Goal: Task Accomplishment & Management: Use online tool/utility

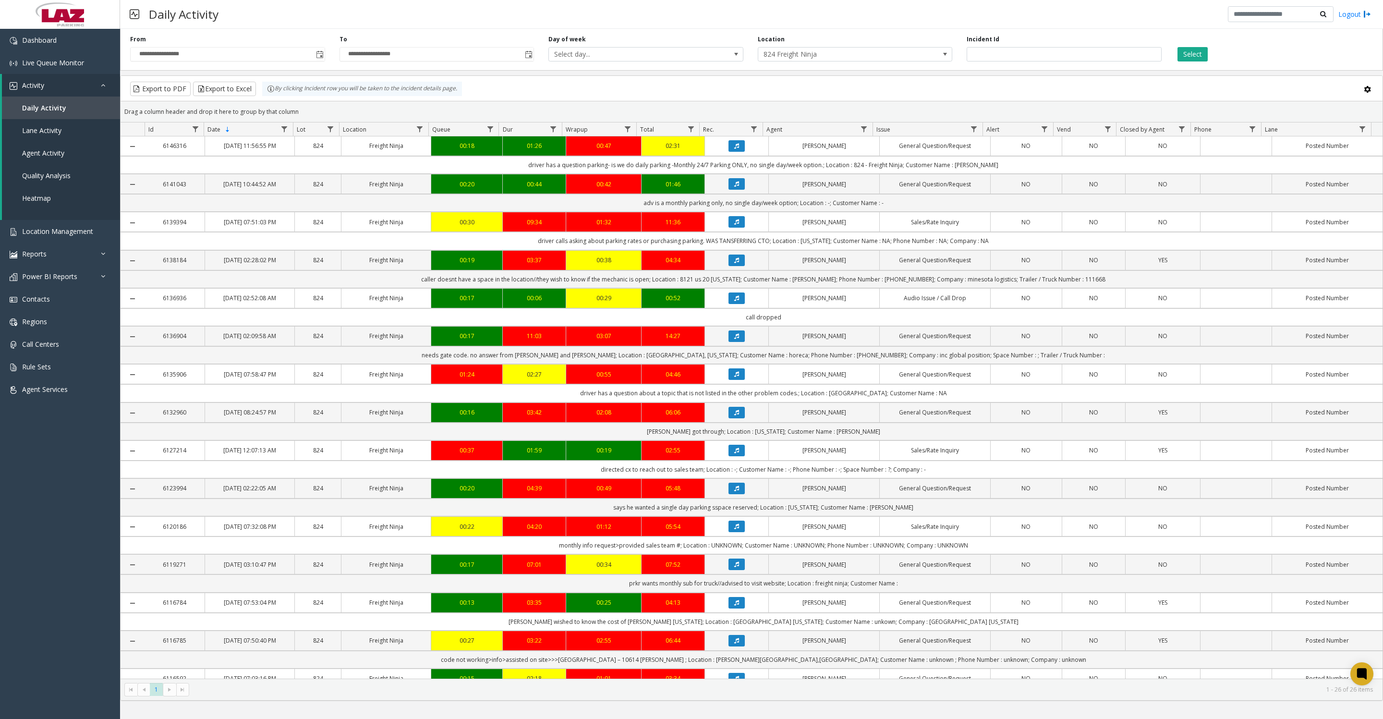
scroll to position [240, 0]
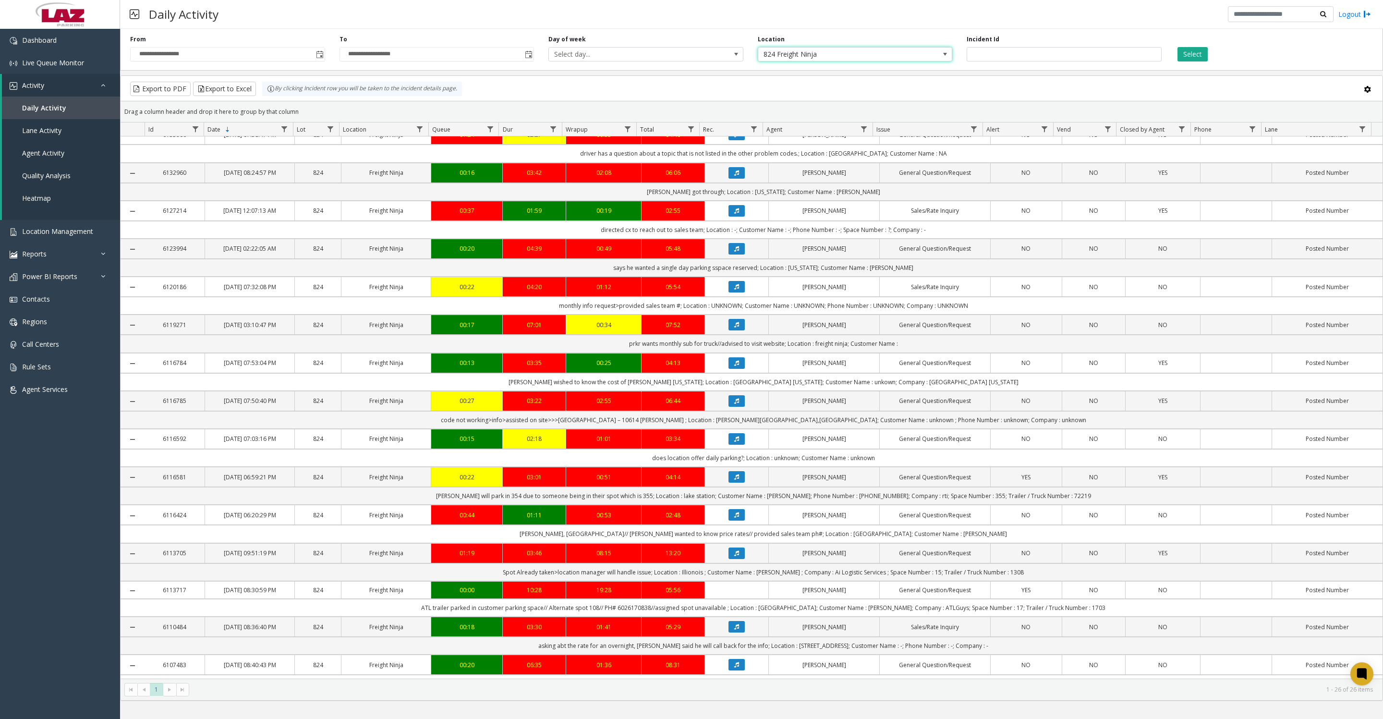
click at [899, 61] on span "824 Freight Ninja" at bounding box center [835, 54] width 155 height 13
type input "********"
click at [771, 110] on li "570443 [STREET_ADDRESS][US_STATE]" at bounding box center [855, 112] width 192 height 13
click at [1202, 58] on button "Select" at bounding box center [1193, 54] width 30 height 14
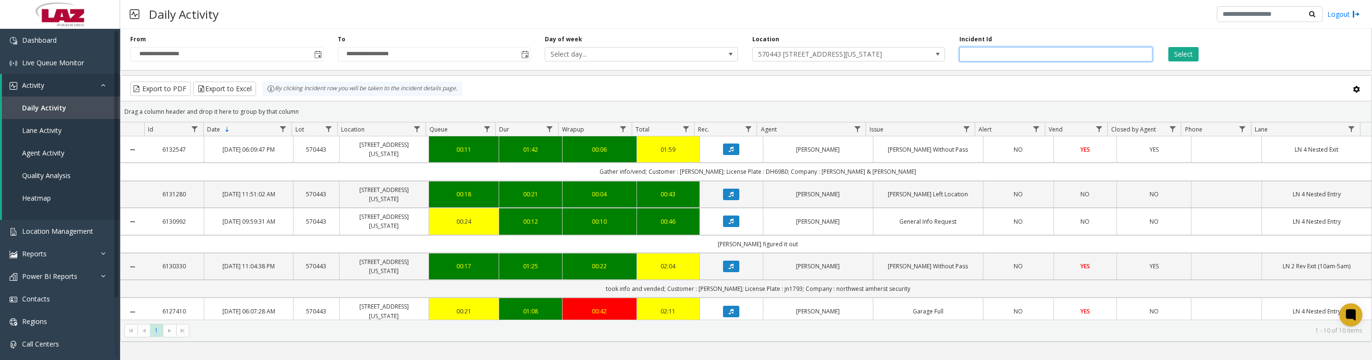
click at [1030, 57] on input "number" at bounding box center [1055, 54] width 193 height 14
type input "*******"
click at [1168, 47] on button "Select" at bounding box center [1183, 54] width 30 height 14
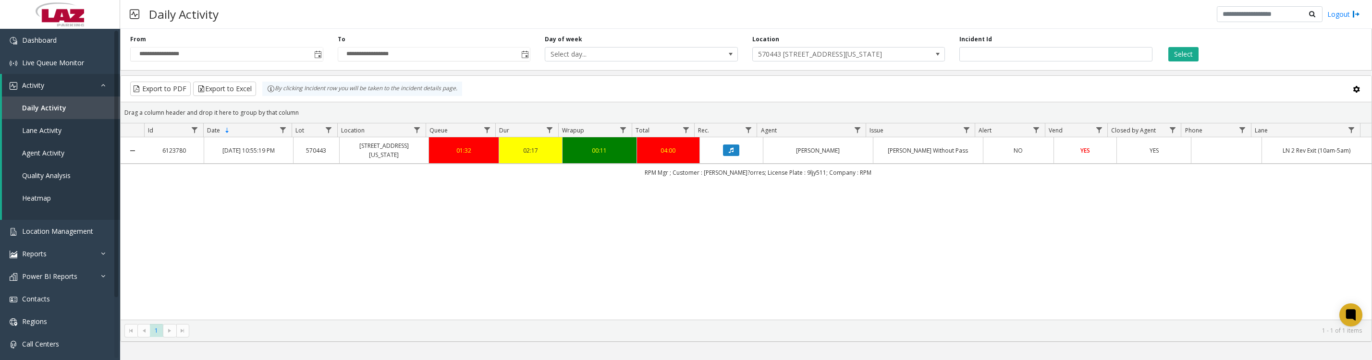
click at [723, 156] on button "Data table" at bounding box center [731, 151] width 16 height 12
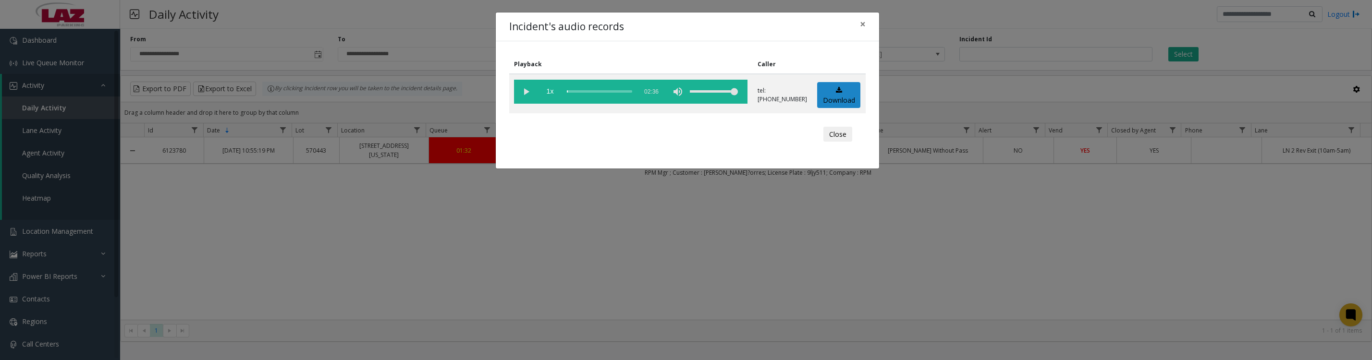
click at [519, 94] on vg-play-pause at bounding box center [526, 92] width 24 height 24
click at [846, 142] on button "Close" at bounding box center [837, 134] width 29 height 15
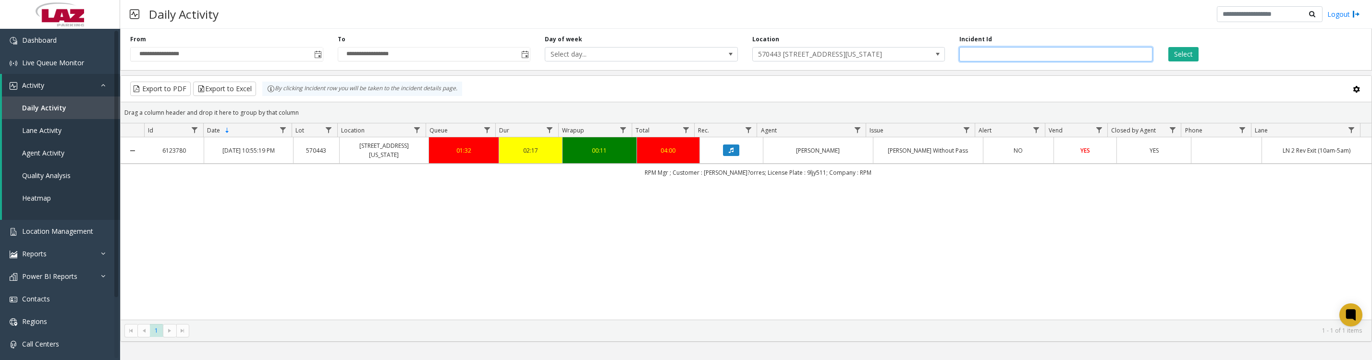
drag, startPoint x: 1010, startPoint y: 59, endPoint x: 929, endPoint y: 65, distance: 80.9
click at [929, 65] on div "**********" at bounding box center [746, 48] width 1252 height 46
click at [914, 61] on span "570443 [STREET_ADDRESS][US_STATE]" at bounding box center [848, 54] width 193 height 14
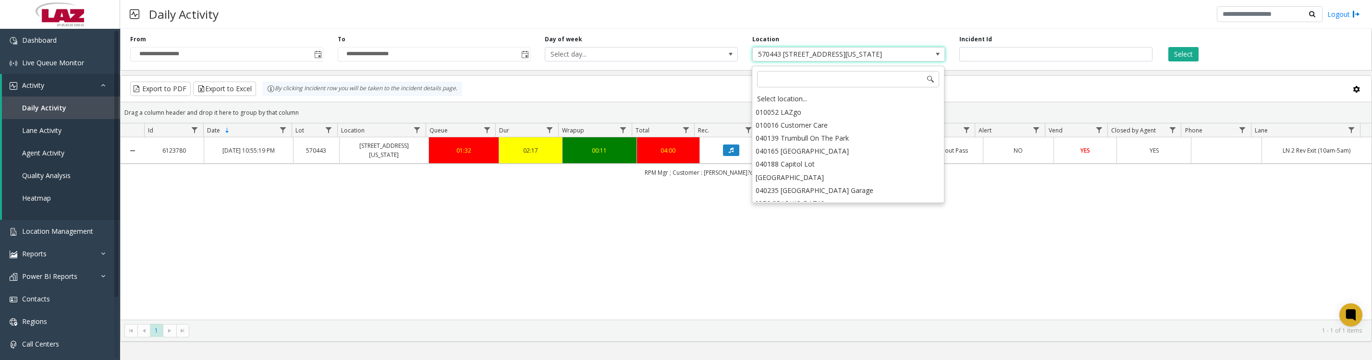
scroll to position [2038, 0]
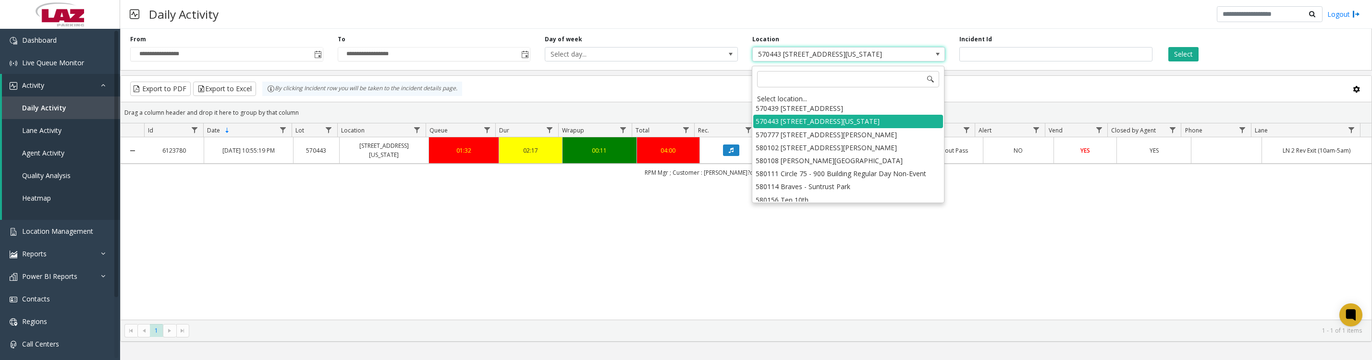
click at [782, 101] on div "Select location..." at bounding box center [848, 98] width 190 height 13
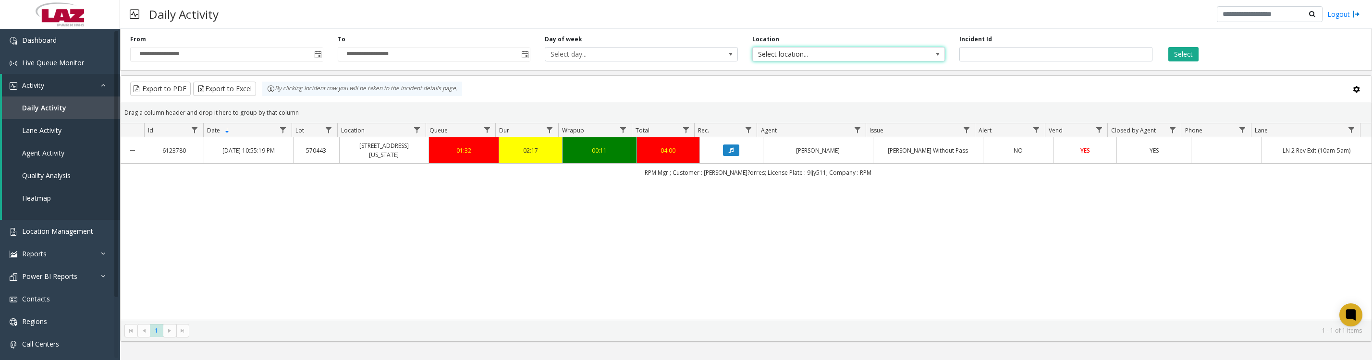
click at [1193, 60] on button "Select" at bounding box center [1183, 54] width 30 height 14
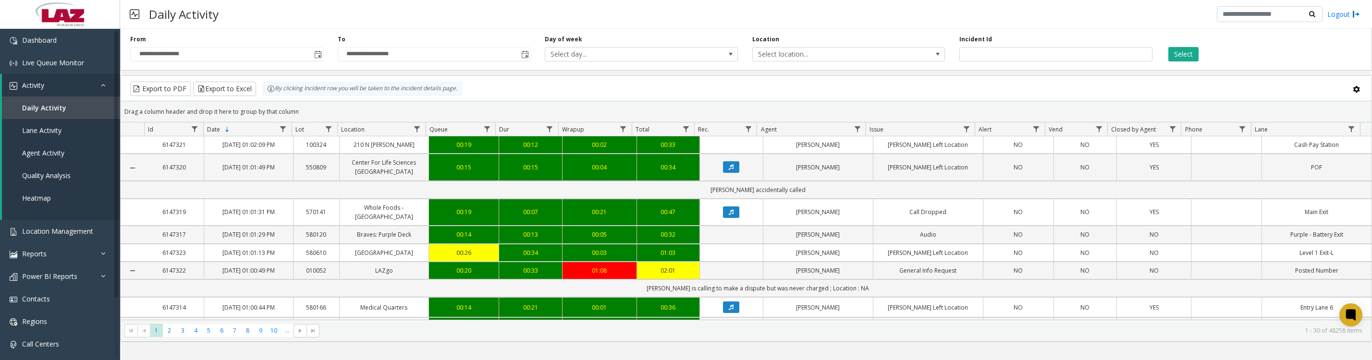
click at [855, 59] on span "Select location..." at bounding box center [830, 54] width 154 height 13
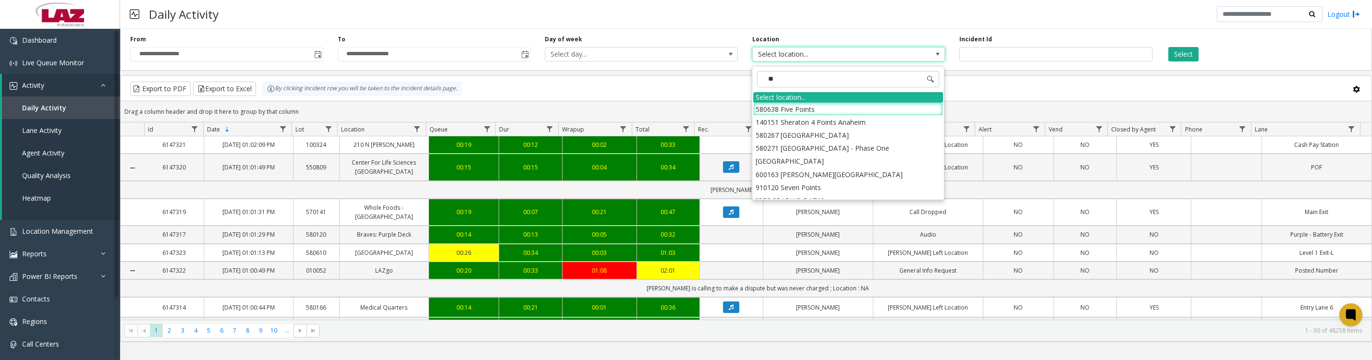
type input "***"
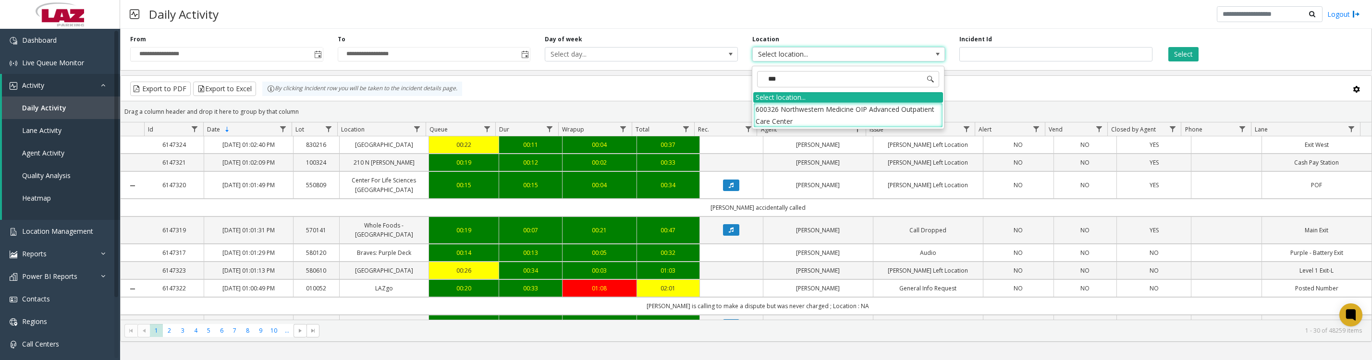
click at [764, 124] on li "600326 Northwestern Medicine OIP Advanced Outpatient Care Center" at bounding box center [848, 115] width 190 height 25
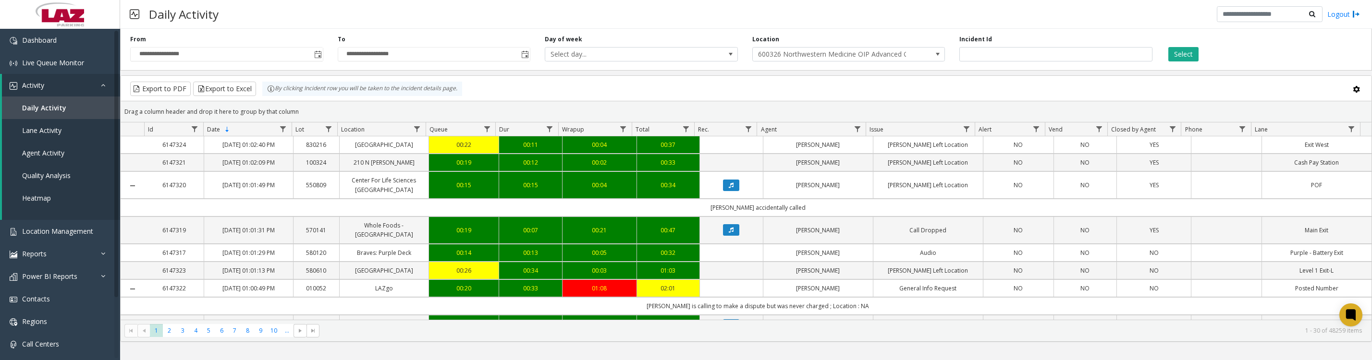
click at [1184, 56] on button "Select" at bounding box center [1183, 54] width 30 height 14
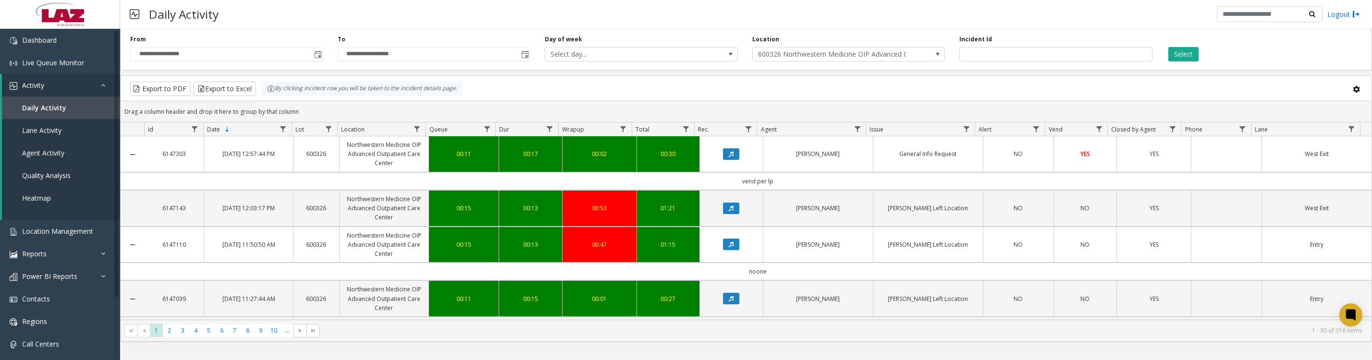
click at [729, 157] on icon "Data table" at bounding box center [731, 154] width 5 height 6
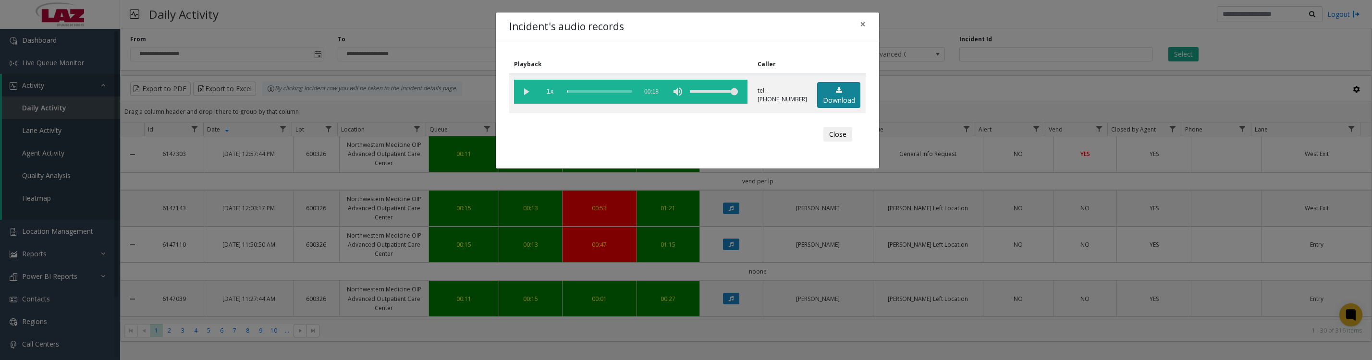
click at [836, 89] on link "Download" at bounding box center [838, 95] width 43 height 26
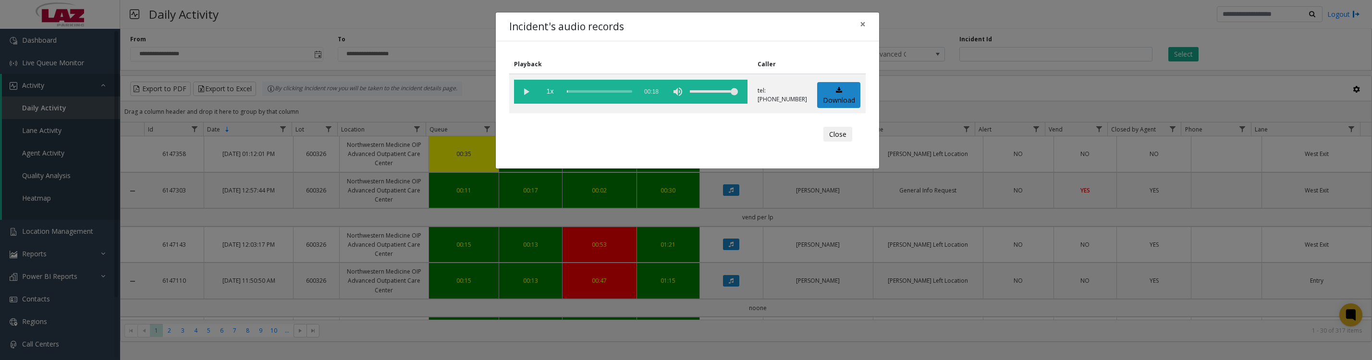
click at [520, 94] on vg-play-pause at bounding box center [526, 92] width 24 height 24
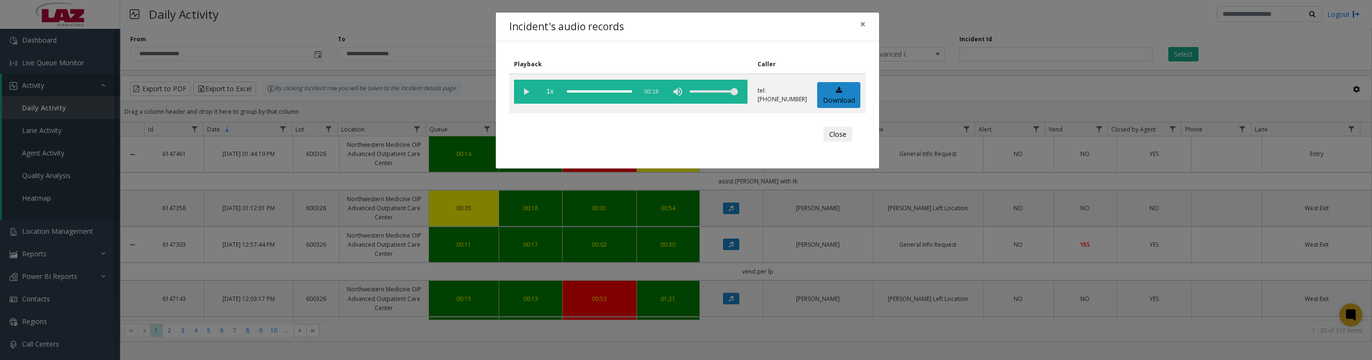
click at [527, 97] on vg-play-pause at bounding box center [526, 92] width 24 height 24
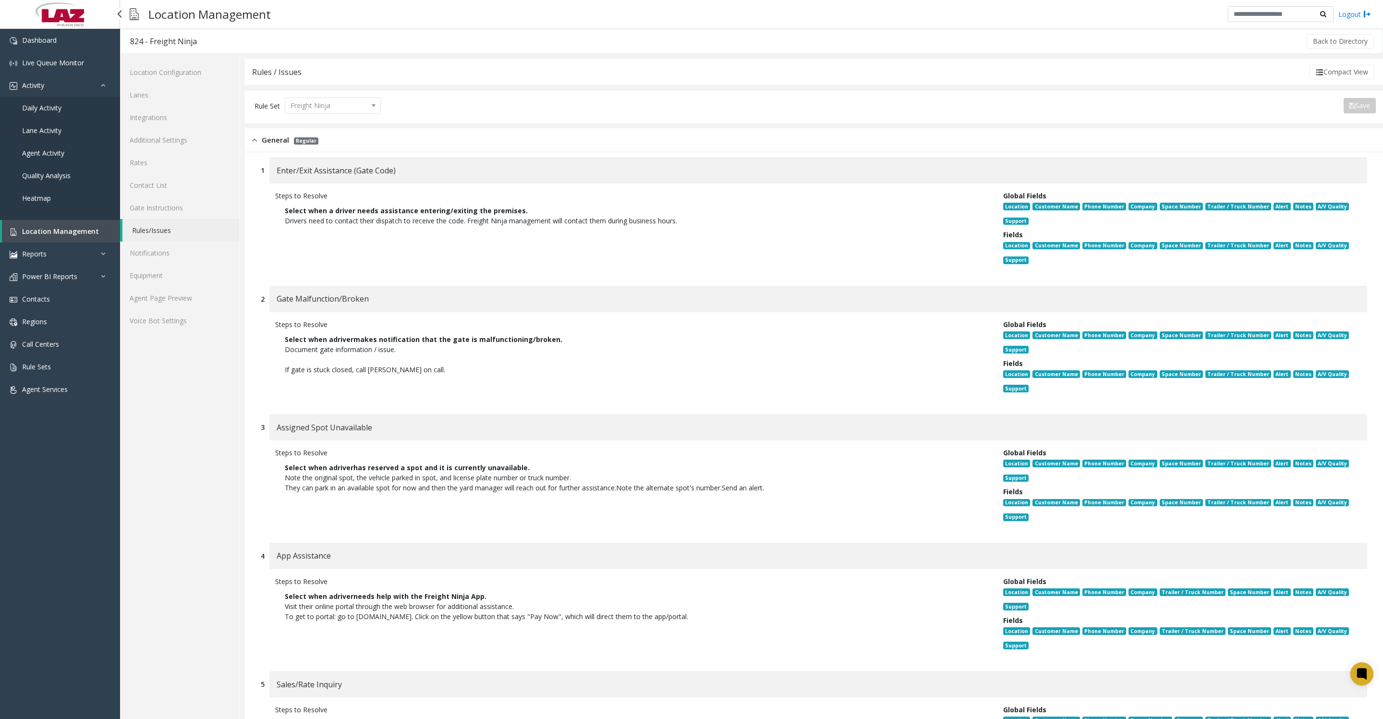
click at [42, 236] on span "Location Management" at bounding box center [60, 231] width 77 height 9
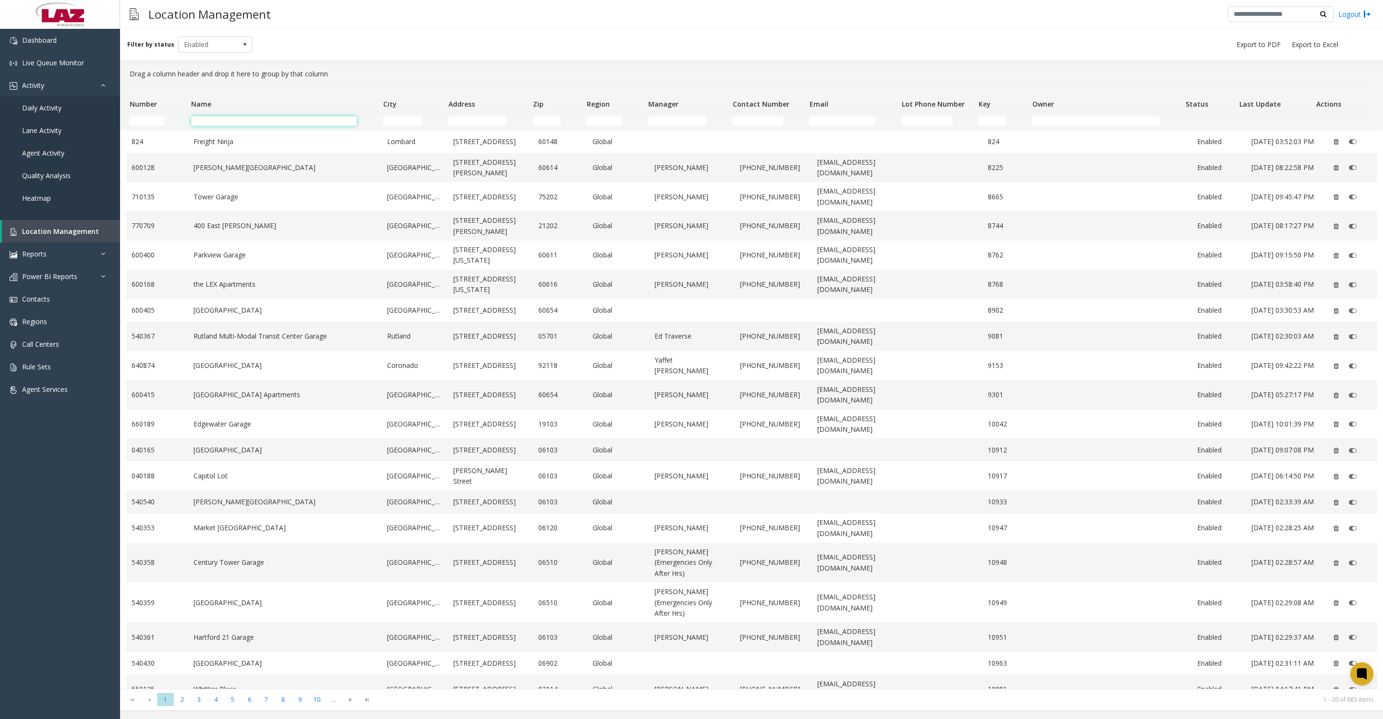
click at [245, 119] on input "Name Filter" at bounding box center [274, 121] width 166 height 10
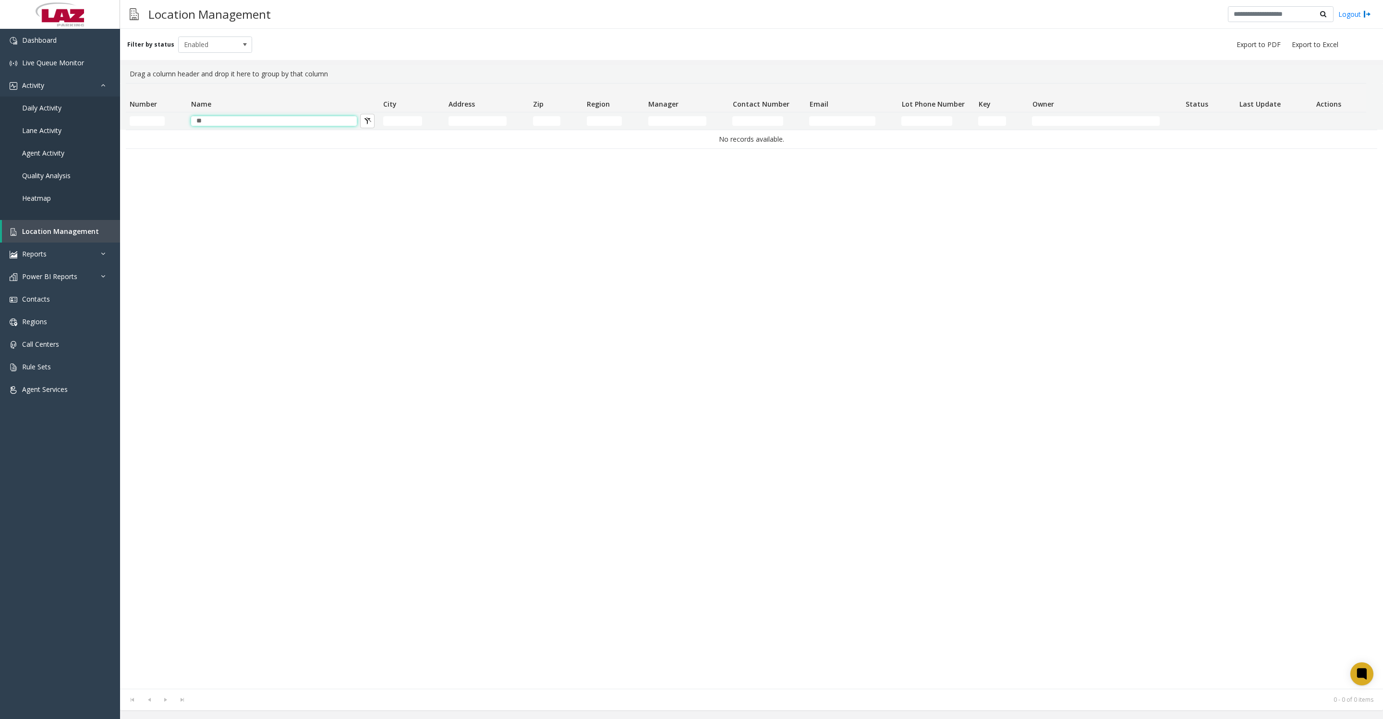
type input "*"
type input "********"
click at [179, 140] on td "570443" at bounding box center [157, 144] width 62 height 29
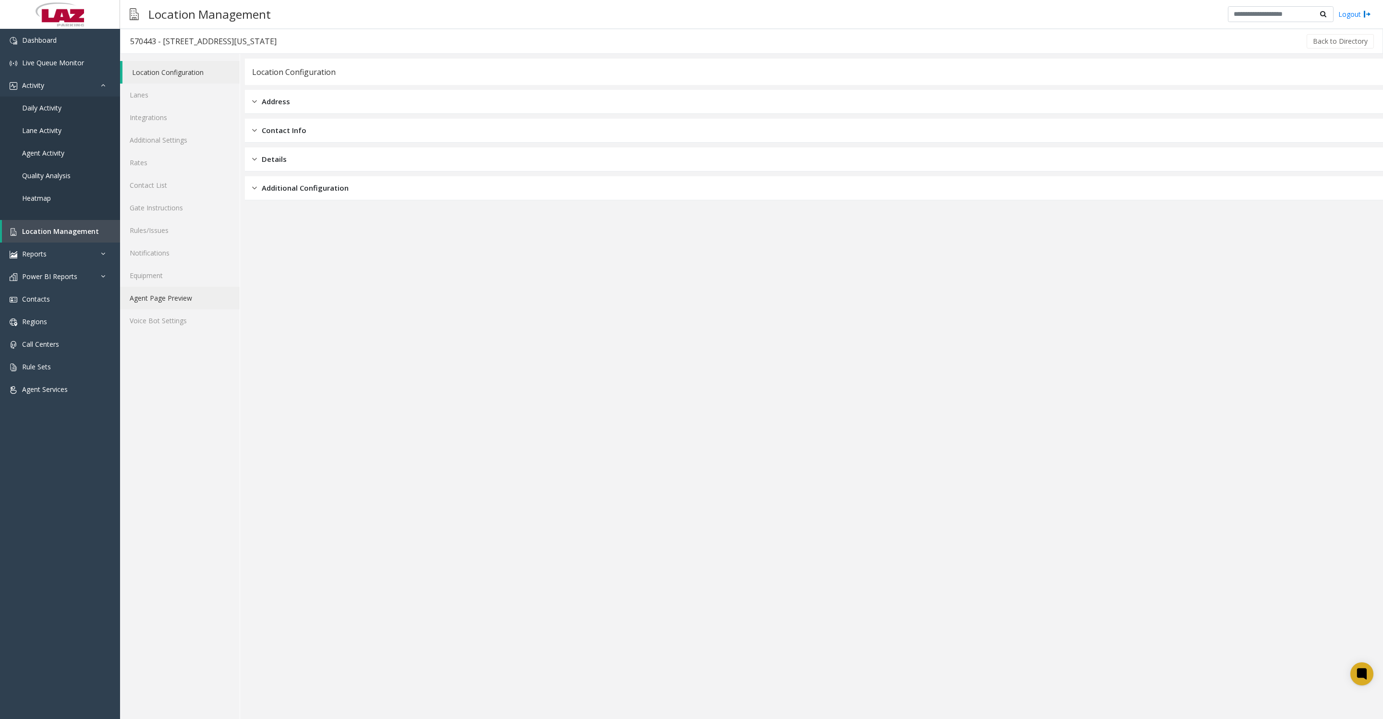
click at [198, 309] on link "Agent Page Preview" at bounding box center [180, 298] width 120 height 23
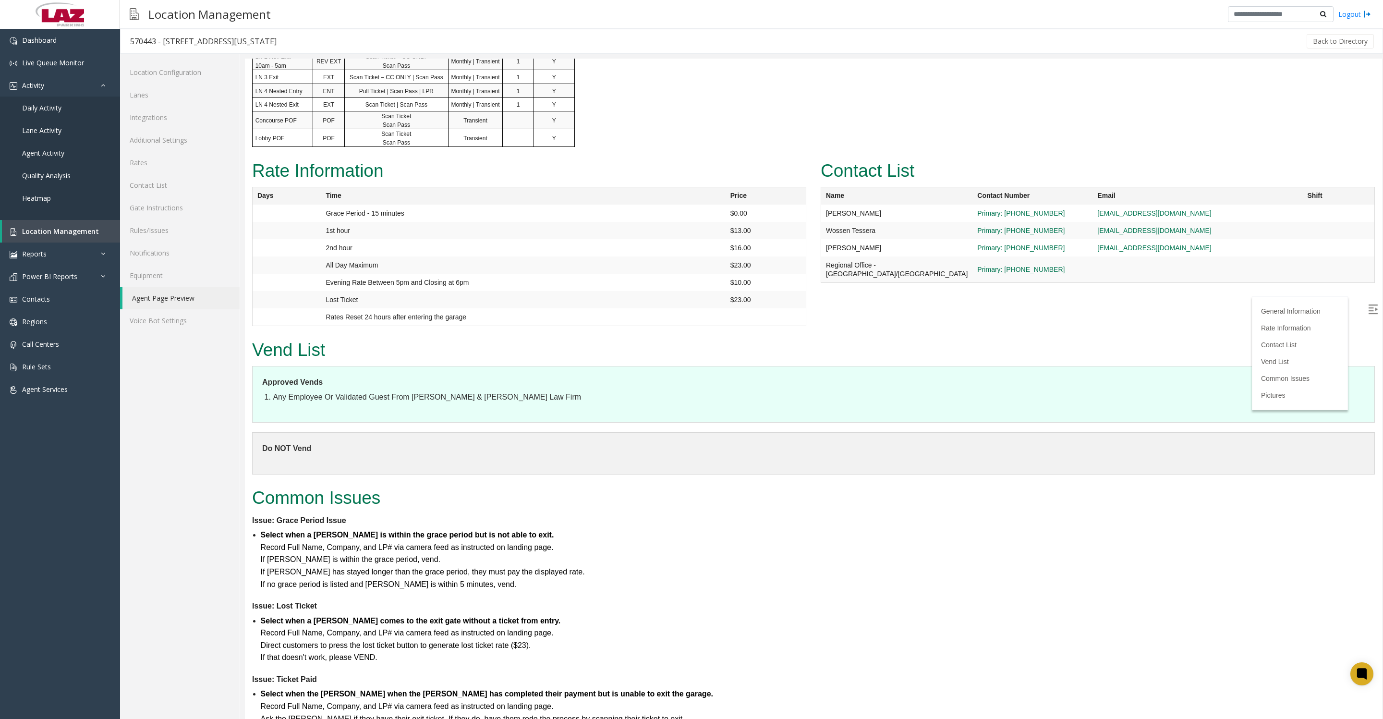
scroll to position [1320, 0]
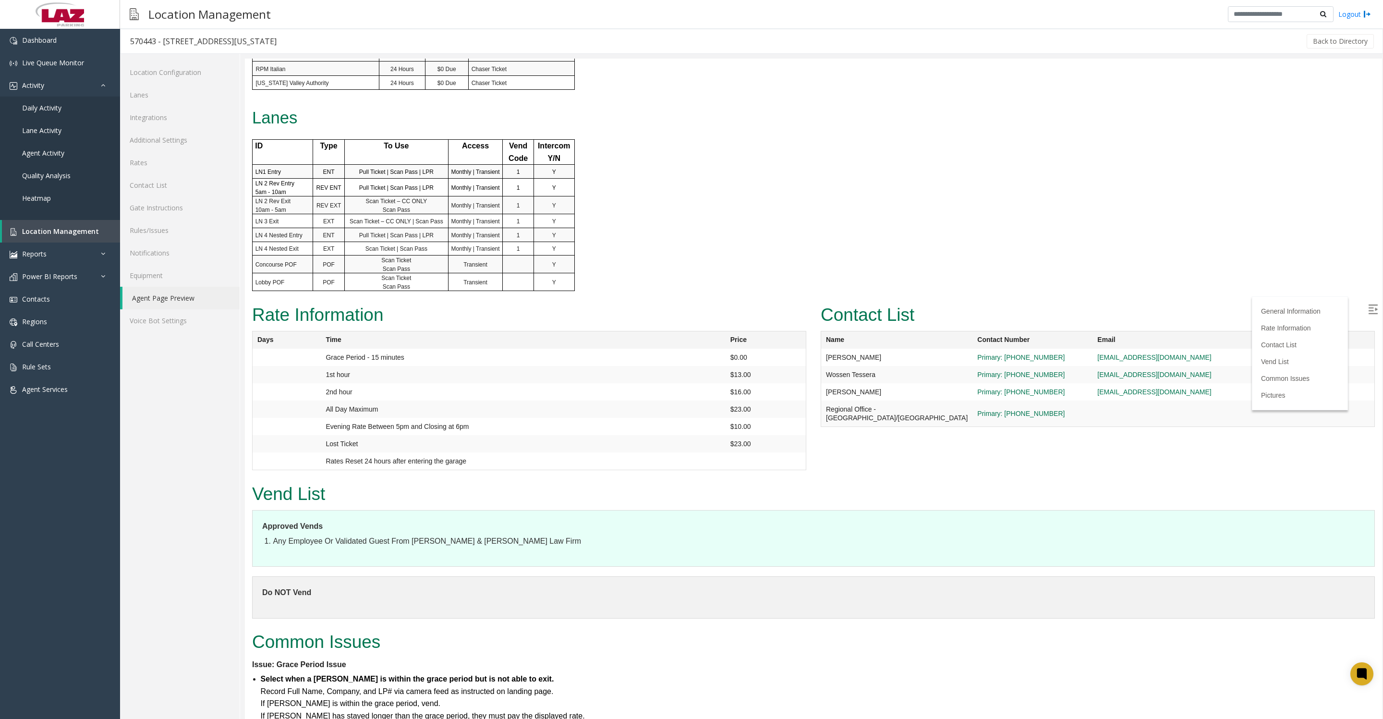
click at [316, 75] on p "RPM Italian" at bounding box center [317, 68] width 123 height 12
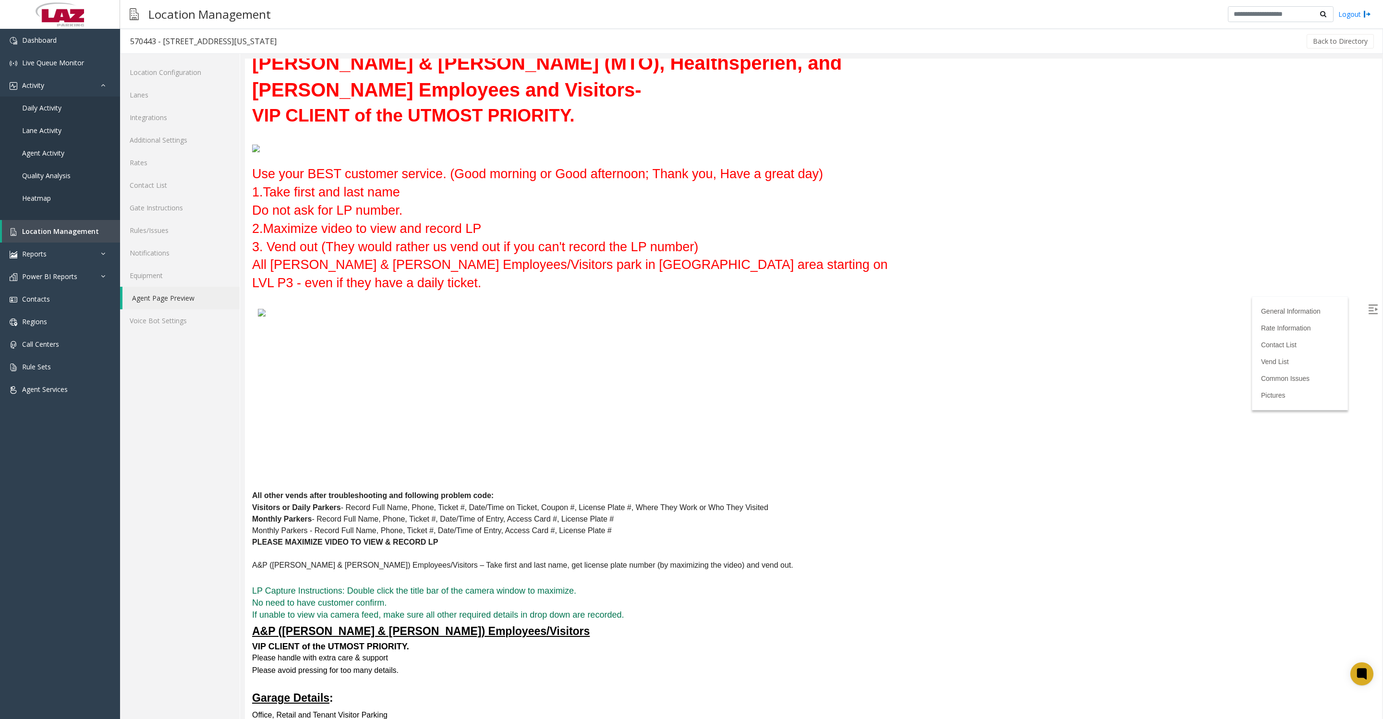
scroll to position [120, 0]
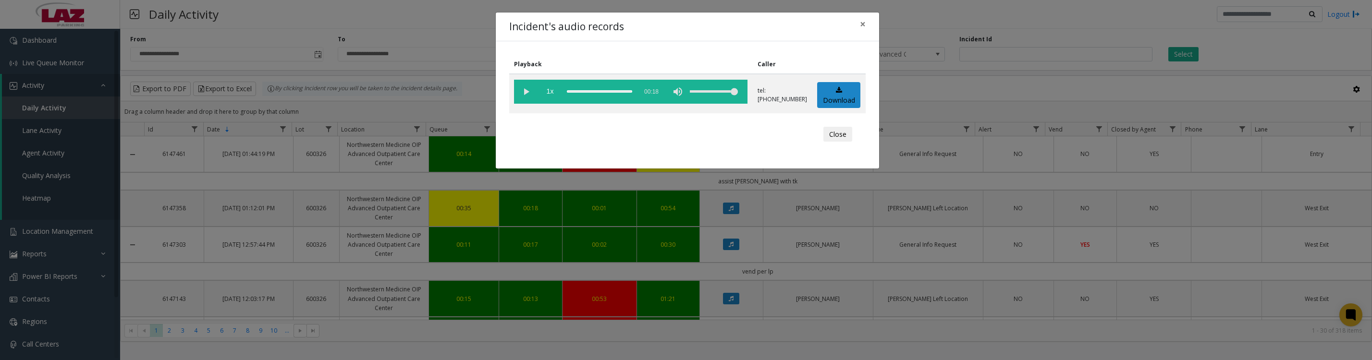
click at [832, 142] on button "Close" at bounding box center [837, 134] width 29 height 15
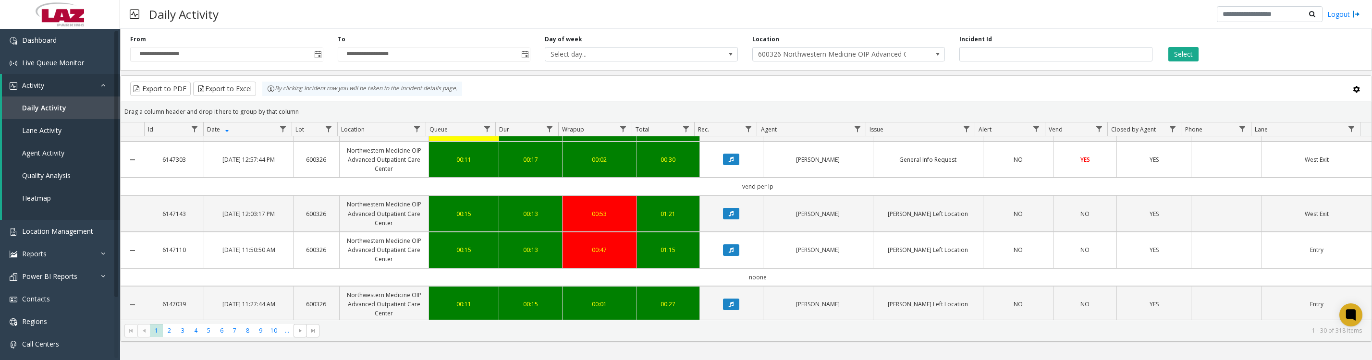
scroll to position [120, 0]
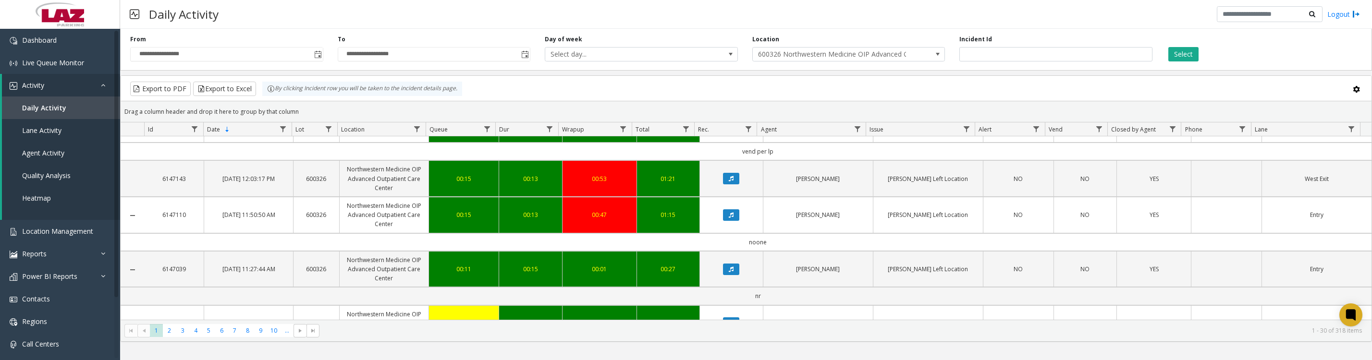
click at [729, 127] on icon "Data table" at bounding box center [731, 125] width 5 height 6
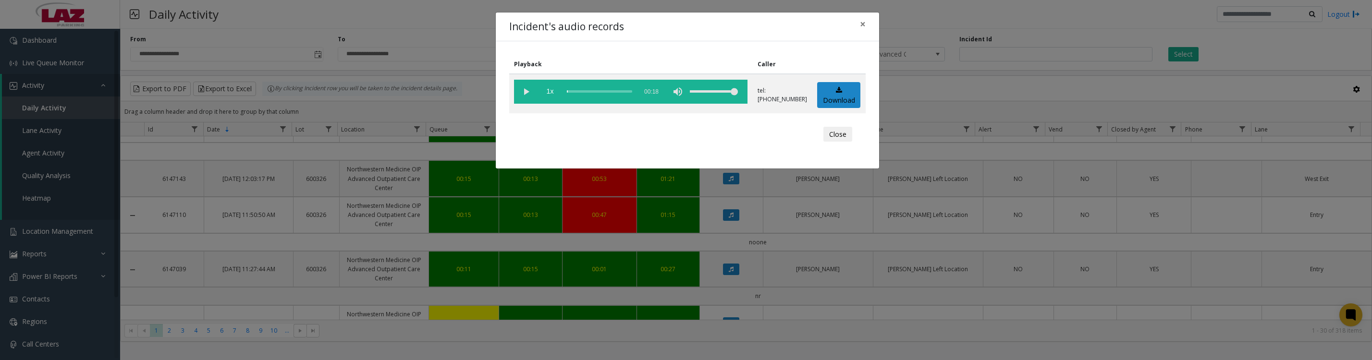
drag, startPoint x: 842, startPoint y: 147, endPoint x: 848, endPoint y: 147, distance: 5.8
click at [842, 142] on button "Close" at bounding box center [837, 134] width 29 height 15
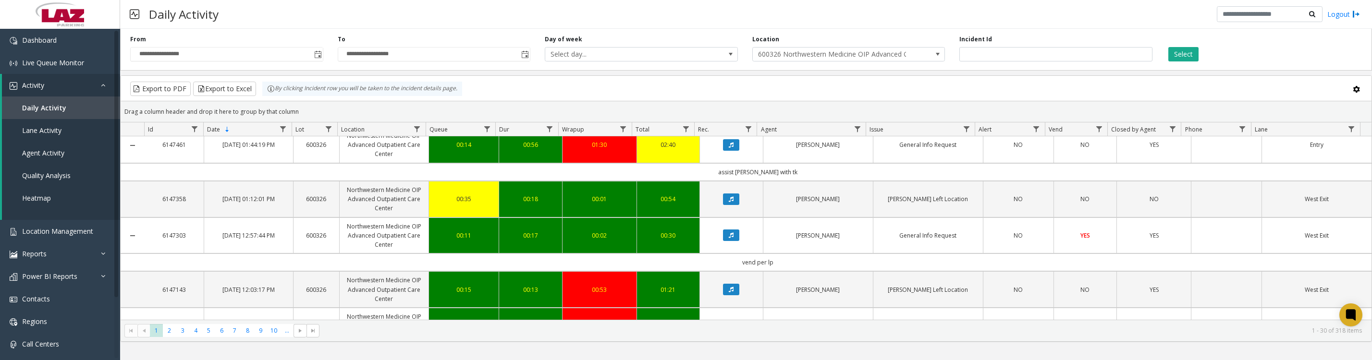
scroll to position [0, 0]
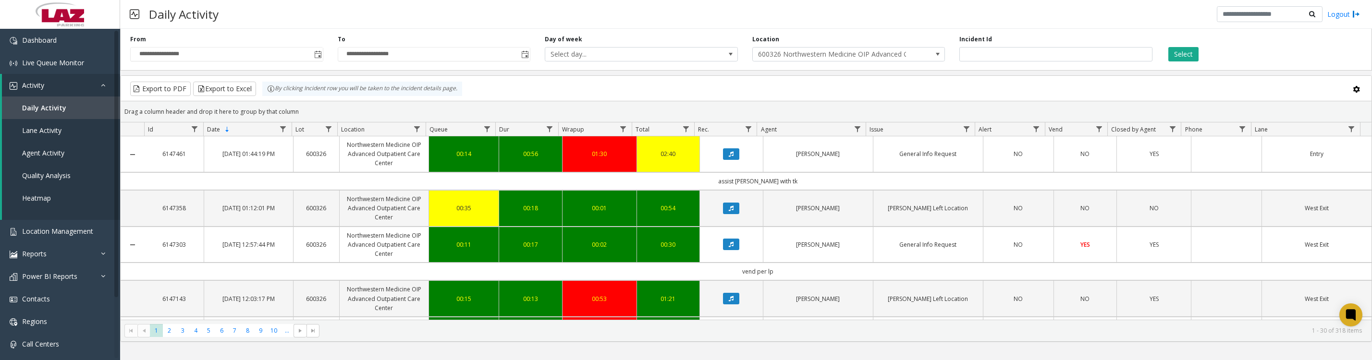
click at [729, 157] on icon "Data table" at bounding box center [731, 154] width 5 height 6
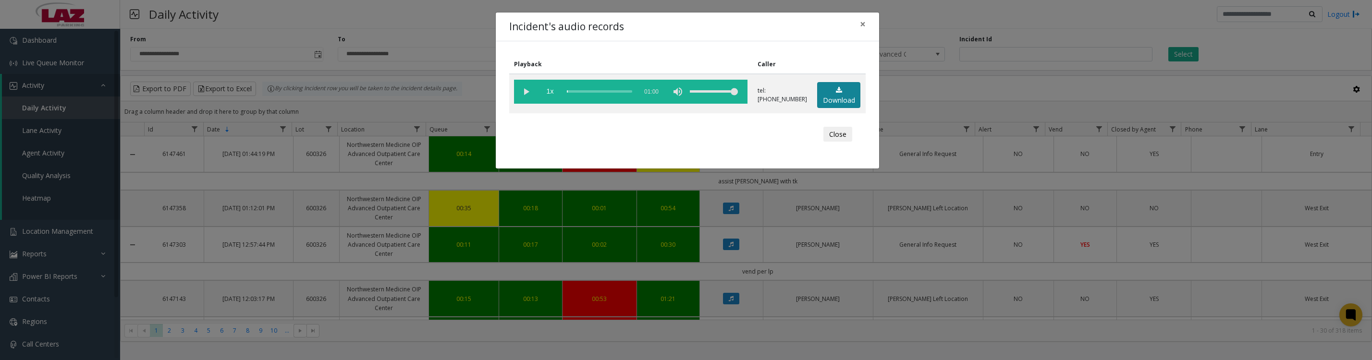
click at [828, 107] on link "Download" at bounding box center [838, 95] width 43 height 26
click at [525, 97] on vg-play-pause at bounding box center [526, 92] width 24 height 24
click at [839, 142] on button "Close" at bounding box center [837, 134] width 29 height 15
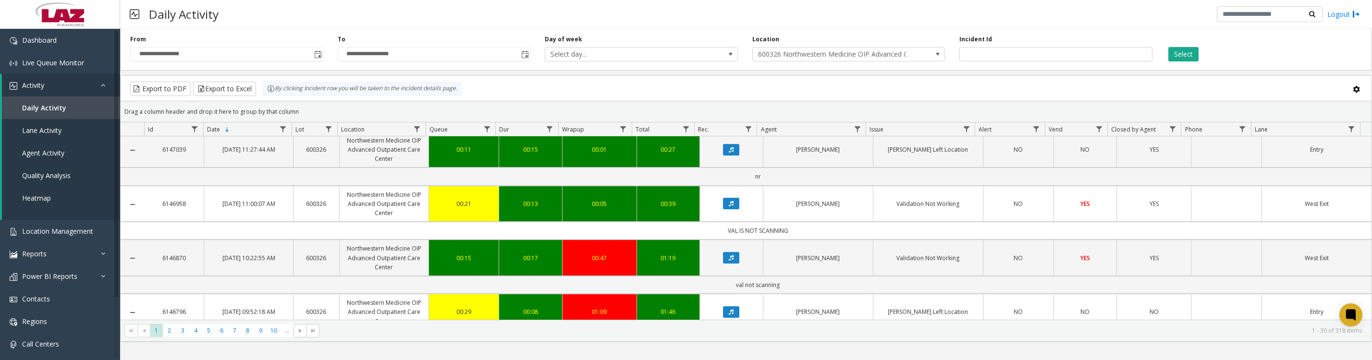
scroll to position [360, 0]
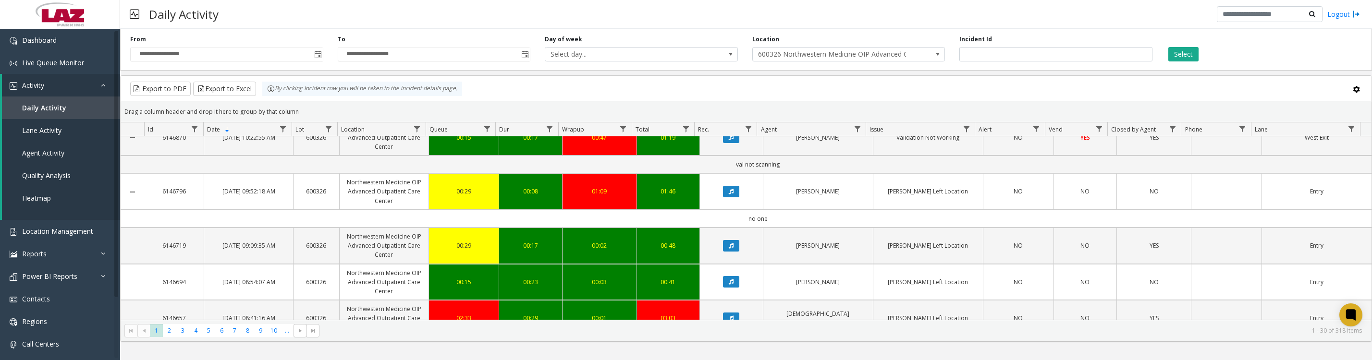
click at [732, 89] on button "Data table" at bounding box center [731, 83] width 16 height 12
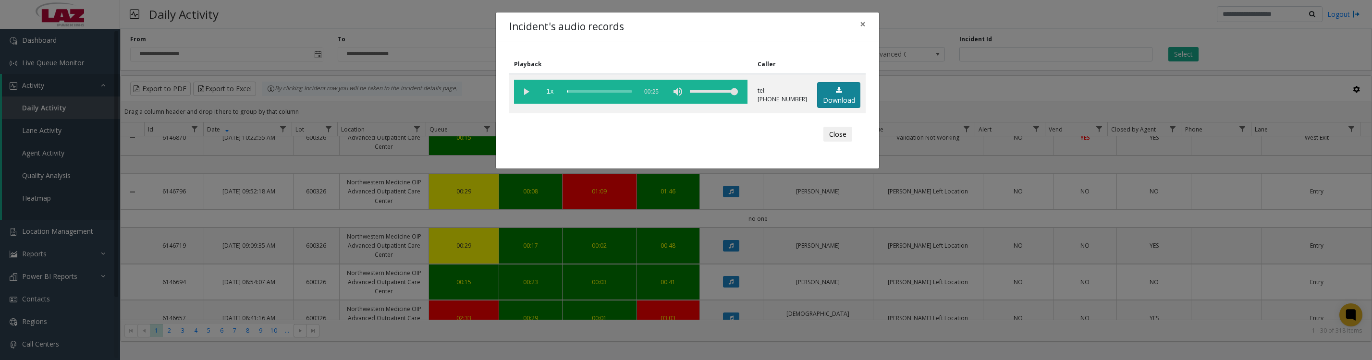
click at [819, 96] on link "Download" at bounding box center [838, 95] width 43 height 26
click at [530, 94] on vg-play-pause at bounding box center [526, 92] width 24 height 24
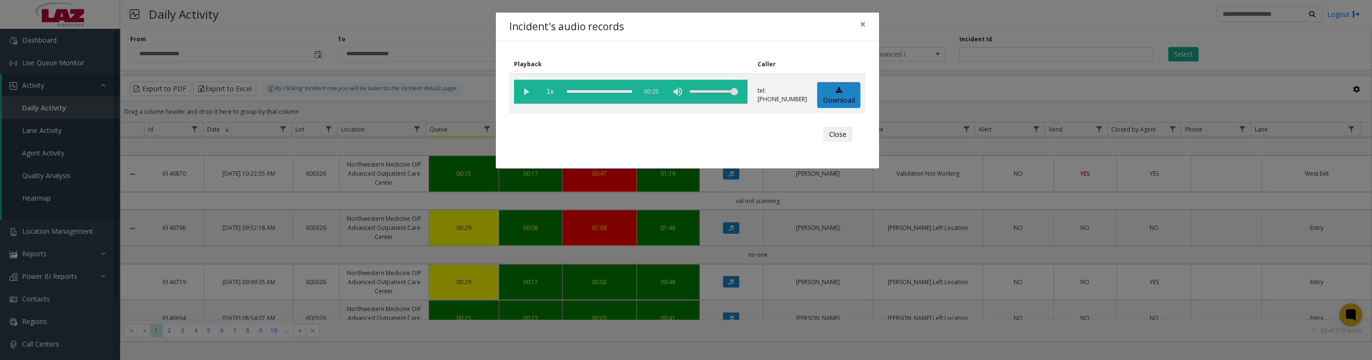
click at [523, 98] on vg-play-pause at bounding box center [526, 92] width 24 height 24
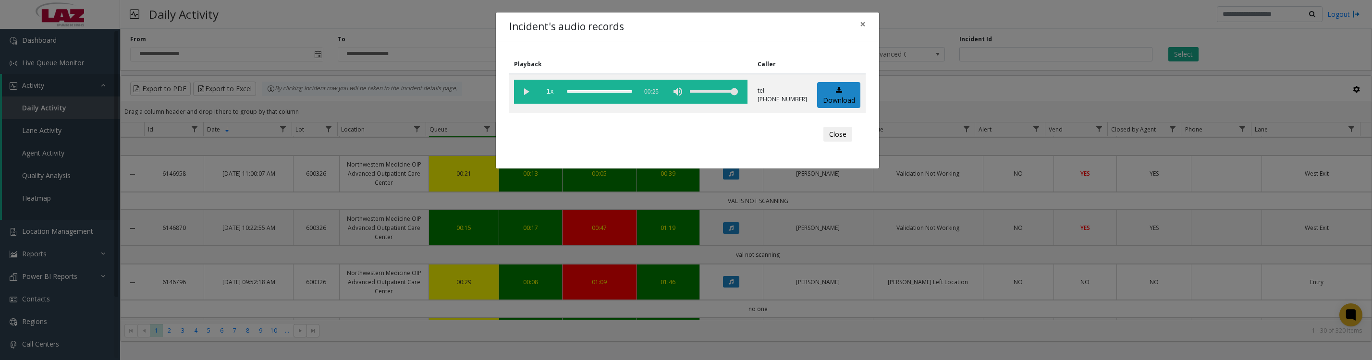
click at [525, 90] on vg-play-pause at bounding box center [526, 92] width 24 height 24
click at [842, 142] on button "Close" at bounding box center [837, 134] width 29 height 15
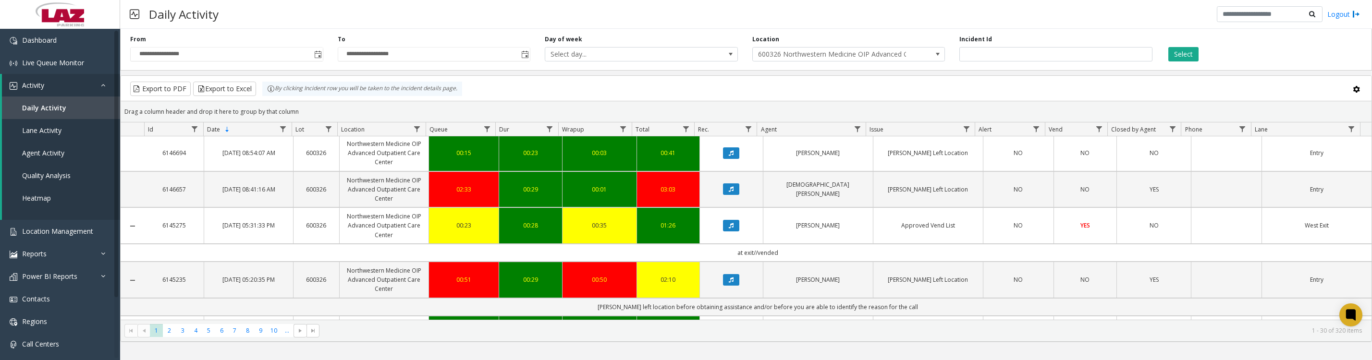
scroll to position [600, 0]
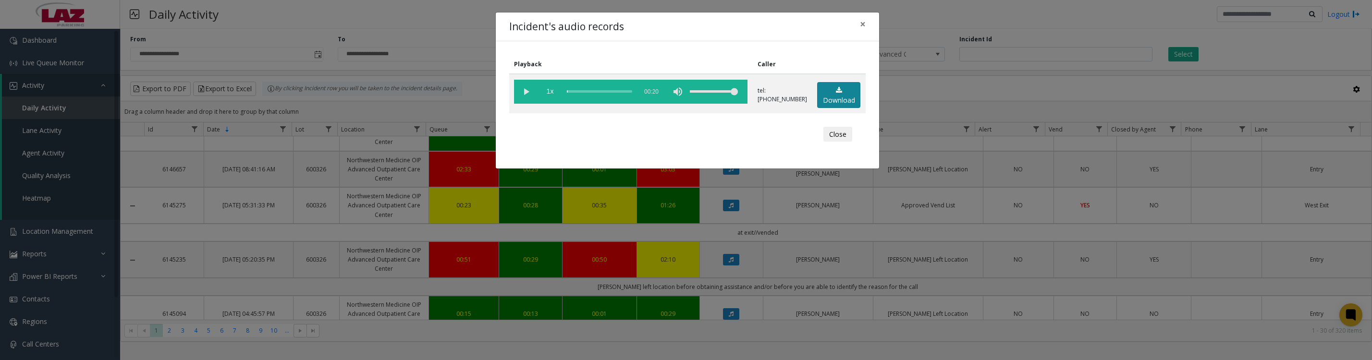
click at [839, 104] on link "Download" at bounding box center [838, 95] width 43 height 26
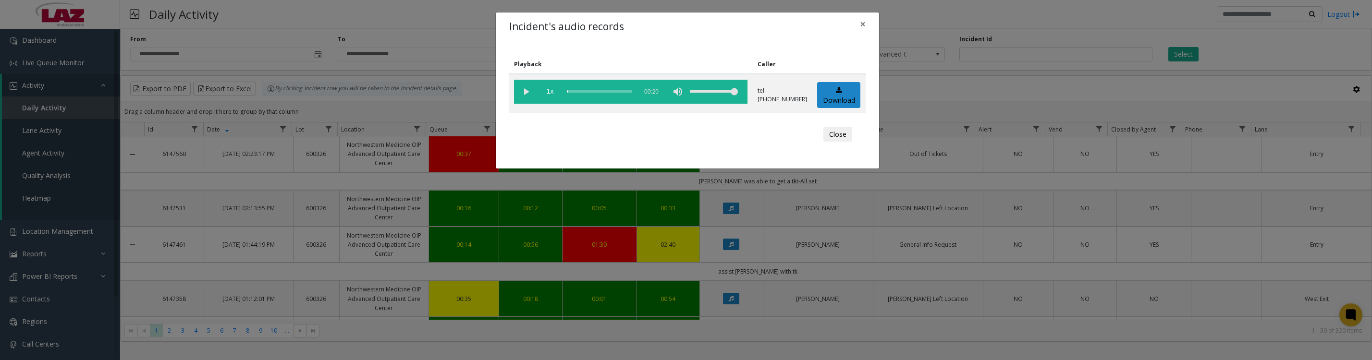
scroll to position [600, 0]
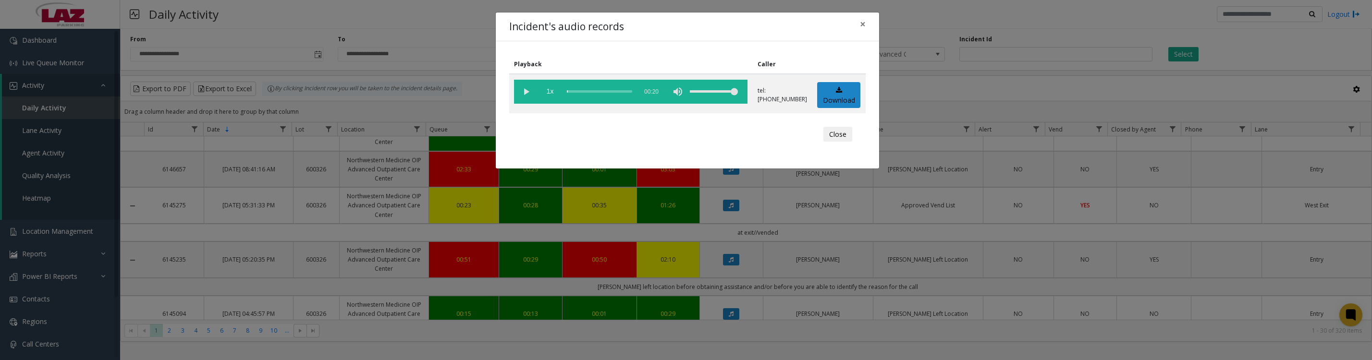
click at [520, 96] on vg-play-pause at bounding box center [526, 92] width 24 height 24
click at [839, 142] on button "Close" at bounding box center [837, 134] width 29 height 15
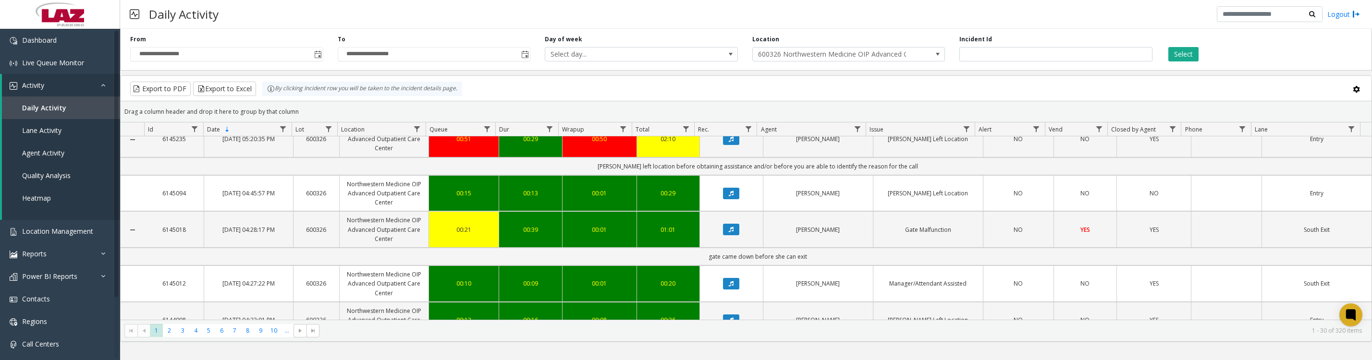
scroll to position [841, 0]
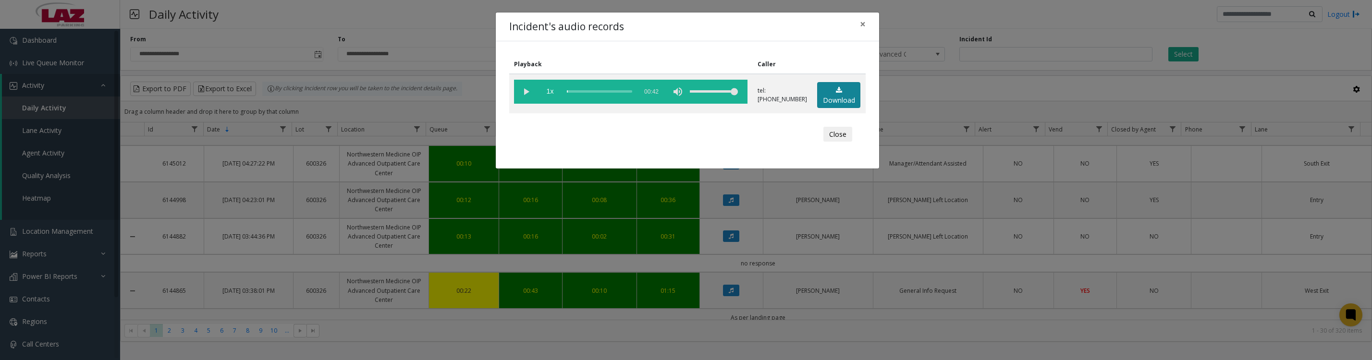
click at [821, 90] on link "Download" at bounding box center [838, 95] width 43 height 26
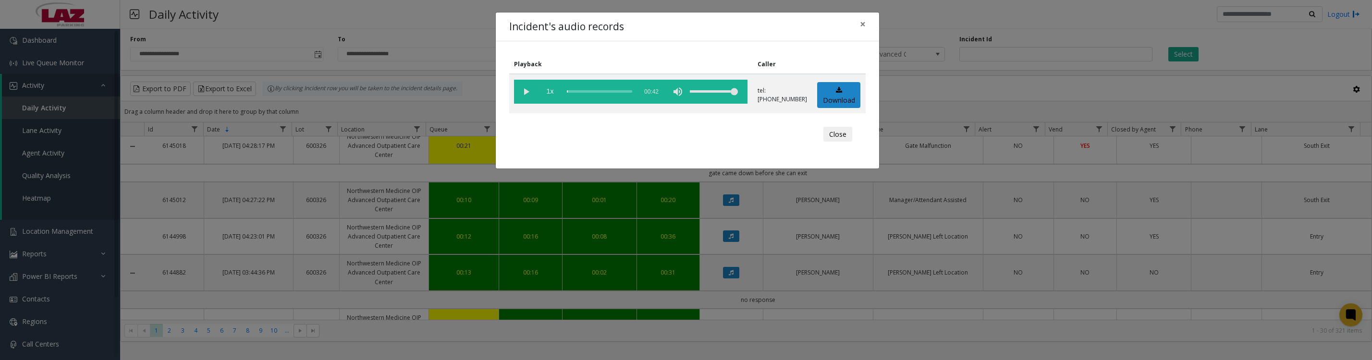
click at [530, 94] on vg-play-pause at bounding box center [526, 92] width 24 height 24
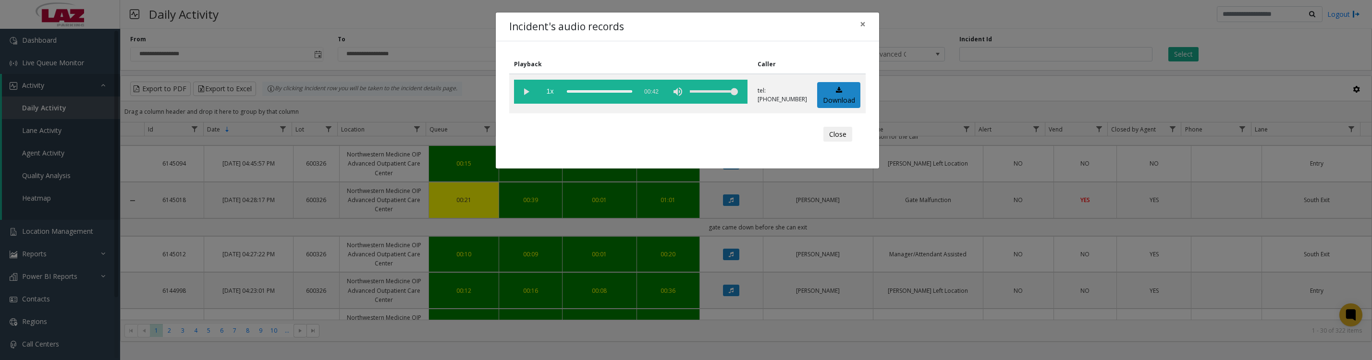
click at [735, 160] on div "Playback Caller 1x 00:42 tel:6003269004 Download Close" at bounding box center [687, 104] width 383 height 127
click at [832, 142] on button "Close" at bounding box center [837, 134] width 29 height 15
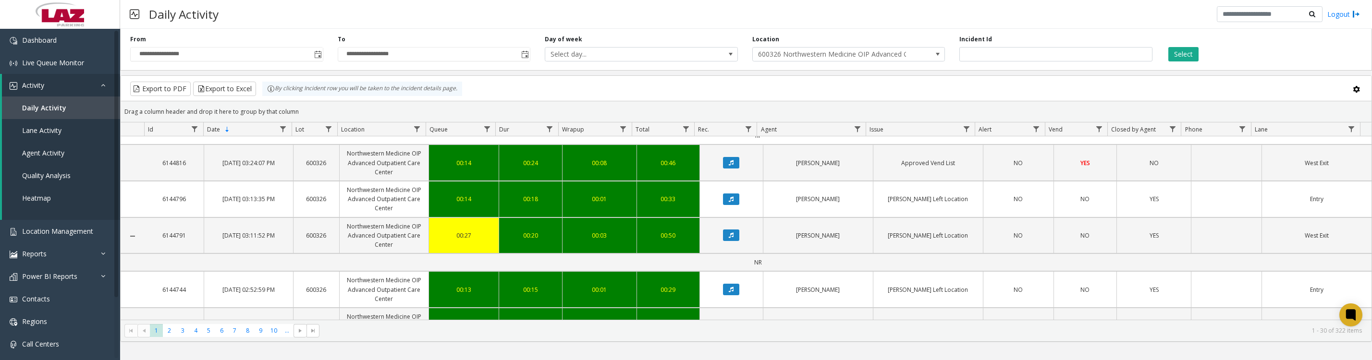
scroll to position [1201, 0]
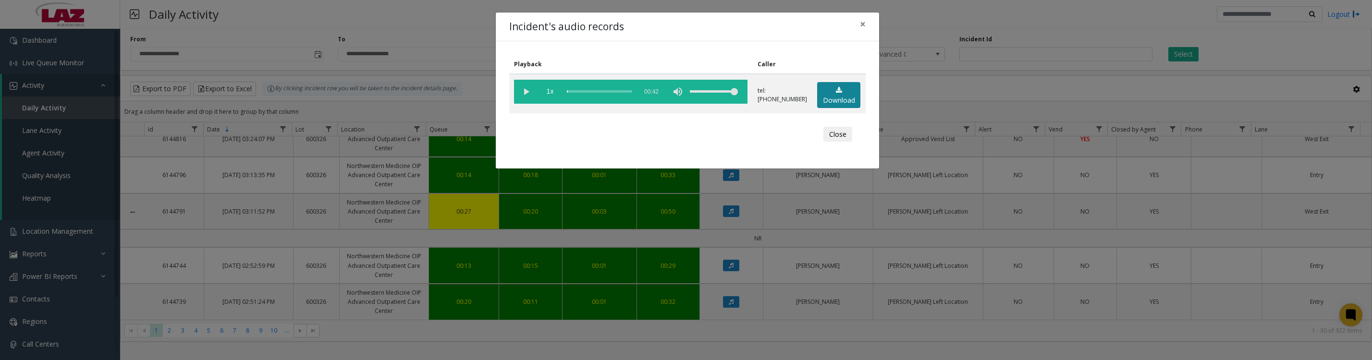
click at [840, 96] on link "Download" at bounding box center [838, 95] width 43 height 26
click at [527, 96] on vg-play-pause at bounding box center [526, 92] width 24 height 24
click at [529, 97] on vg-play-pause at bounding box center [526, 92] width 24 height 24
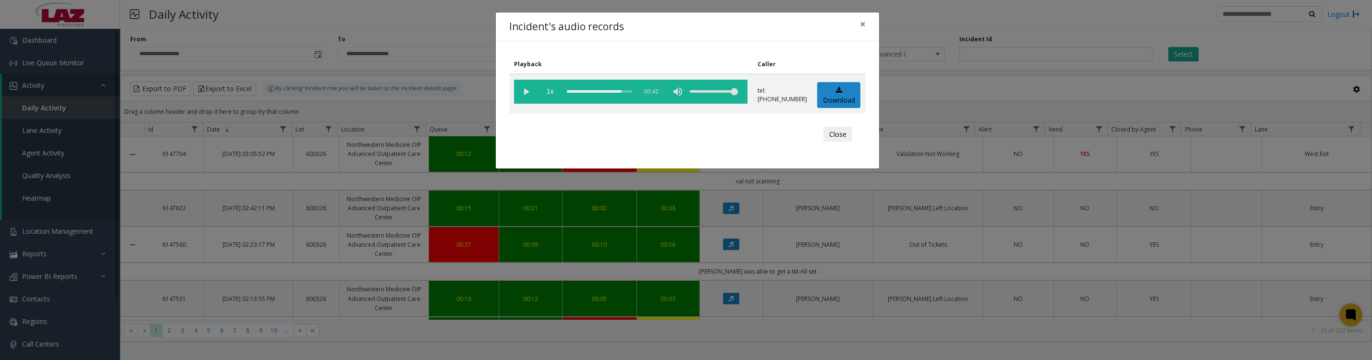
scroll to position [1201, 0]
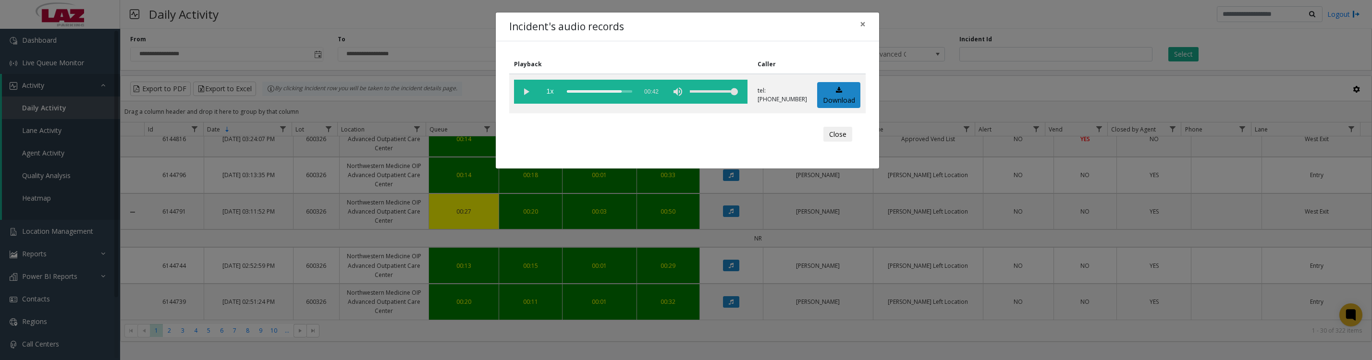
click at [842, 141] on button "Close" at bounding box center [837, 134] width 29 height 15
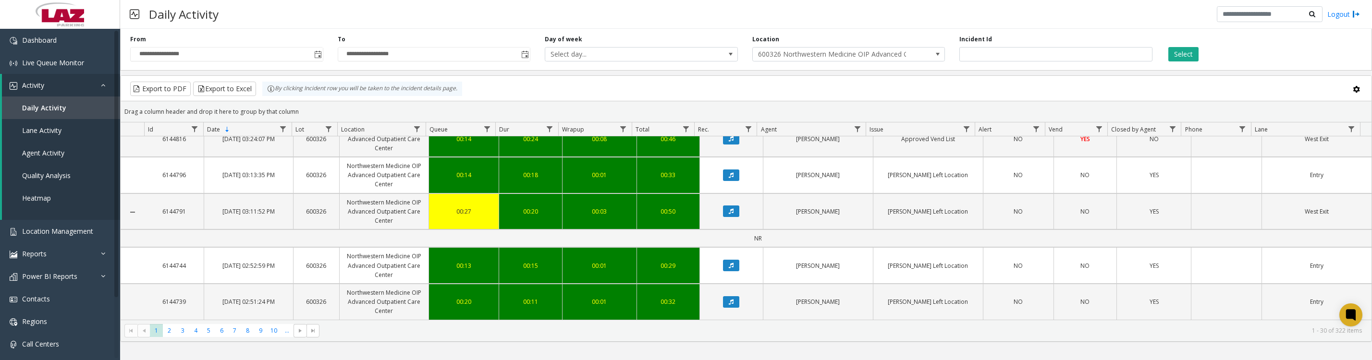
scroll to position [1441, 0]
click at [729, 34] on icon "Data table" at bounding box center [731, 31] width 5 height 6
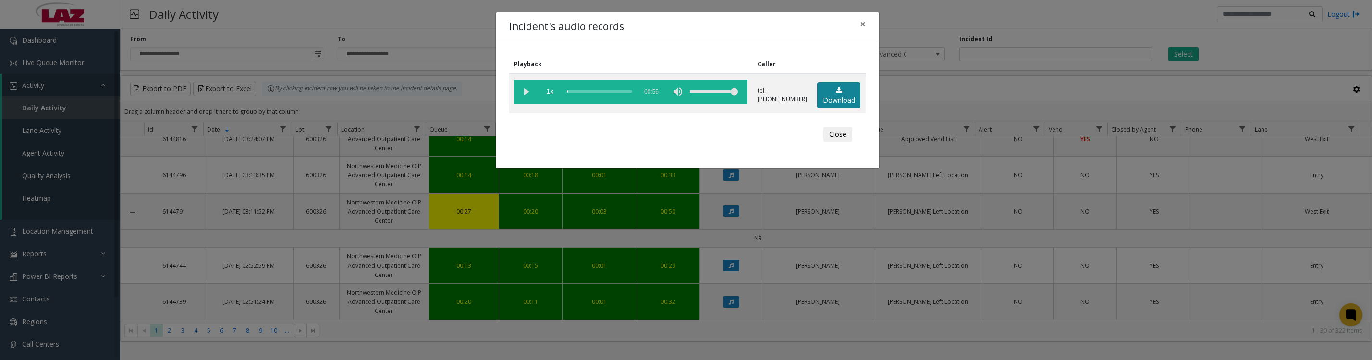
click at [842, 96] on link "Download" at bounding box center [838, 95] width 43 height 26
click at [843, 142] on button "Close" at bounding box center [837, 134] width 29 height 15
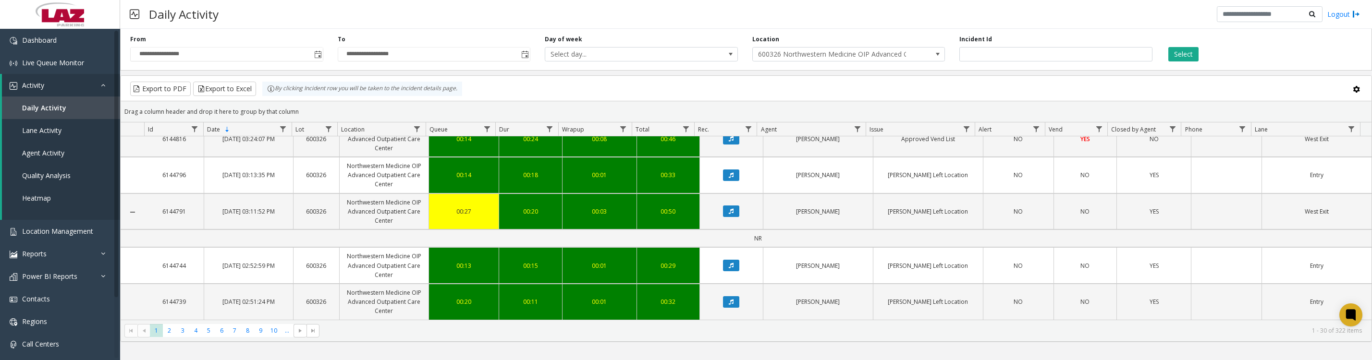
scroll to position [1681, 0]
click at [732, 217] on button "Data table" at bounding box center [731, 212] width 16 height 12
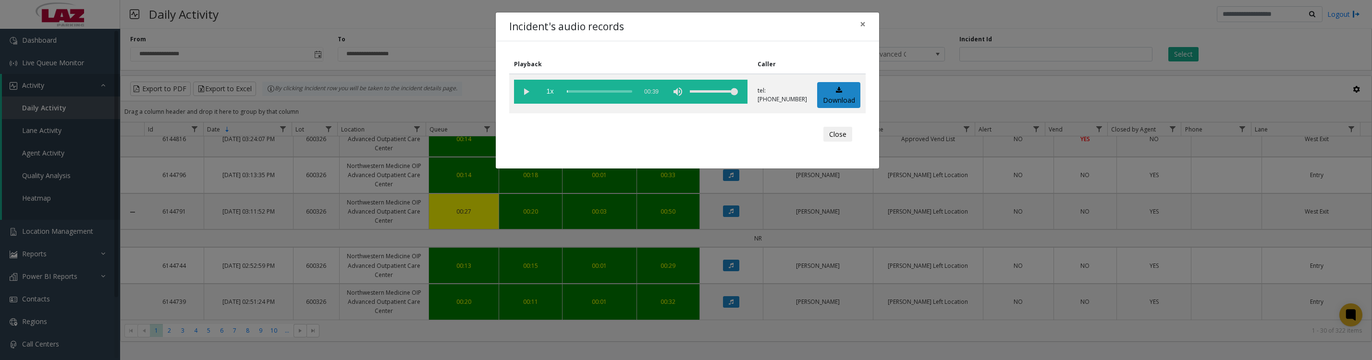
click at [519, 94] on vg-play-pause at bounding box center [526, 92] width 24 height 24
click at [823, 142] on button "Close" at bounding box center [837, 134] width 29 height 15
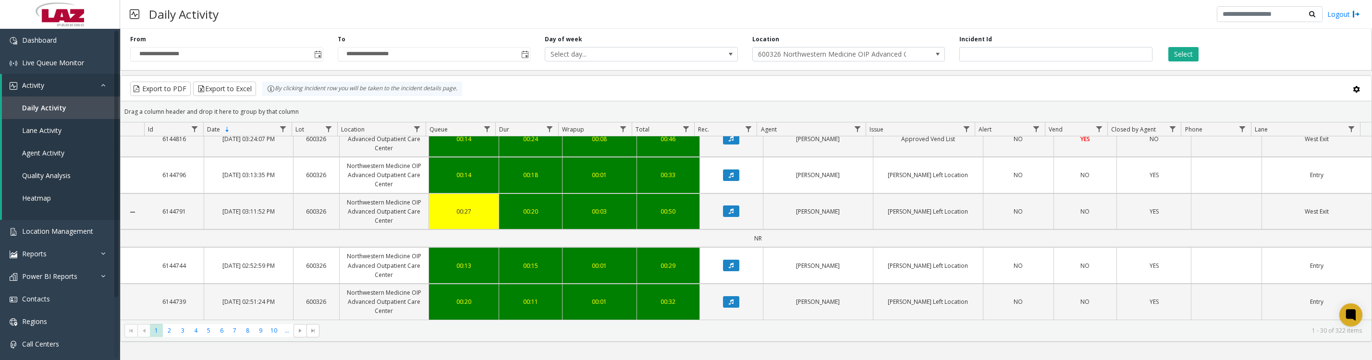
scroll to position [1650, 0]
click at [729, 142] on icon "Data table" at bounding box center [731, 139] width 5 height 6
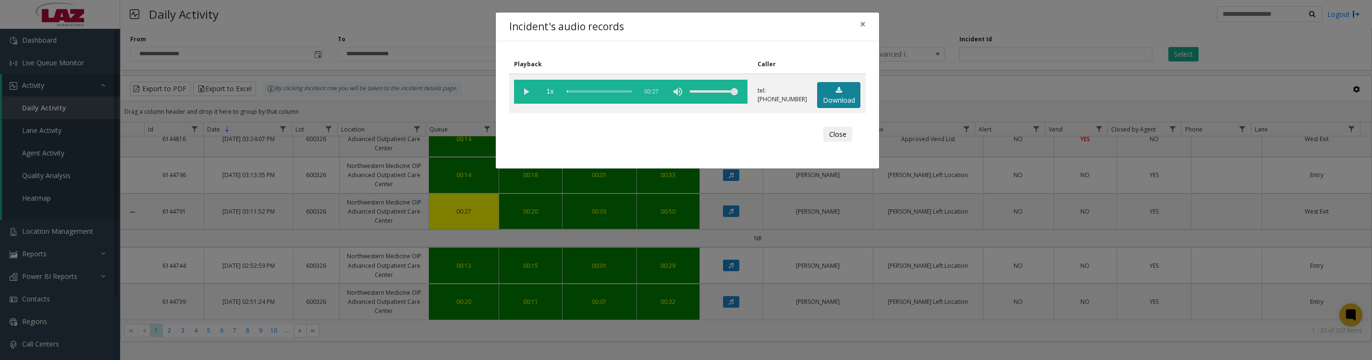
click at [822, 109] on link "Download" at bounding box center [838, 95] width 43 height 26
click at [823, 142] on button "Close" at bounding box center [837, 134] width 29 height 15
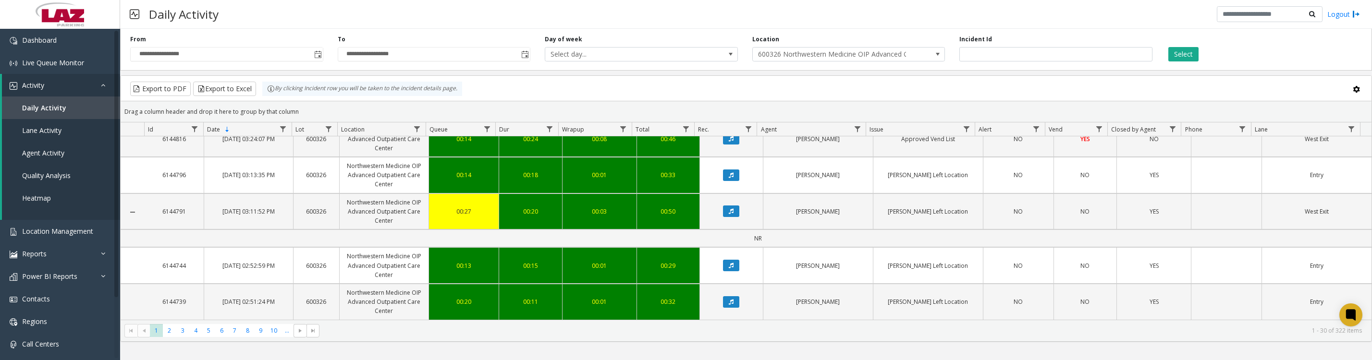
click at [729, 142] on icon "Data table" at bounding box center [731, 139] width 5 height 6
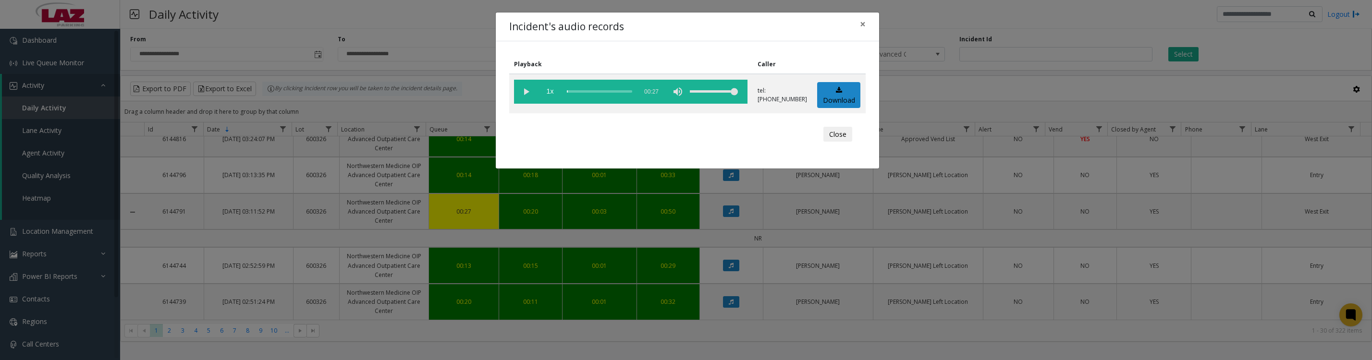
click at [531, 97] on vg-play-pause at bounding box center [526, 92] width 24 height 24
click at [855, 98] on link "Download" at bounding box center [838, 95] width 43 height 26
click at [521, 94] on vg-play-pause at bounding box center [526, 92] width 24 height 24
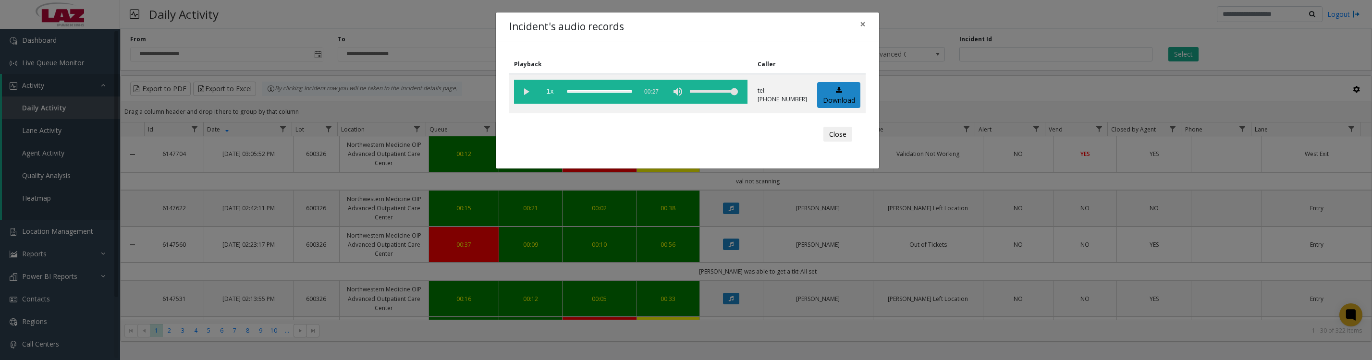
scroll to position [1650, 0]
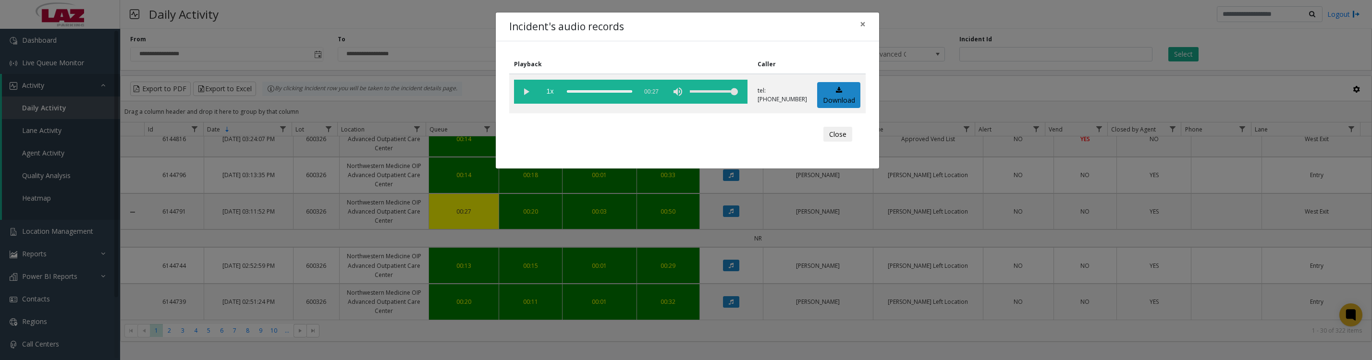
click at [522, 98] on vg-play-pause at bounding box center [526, 92] width 24 height 24
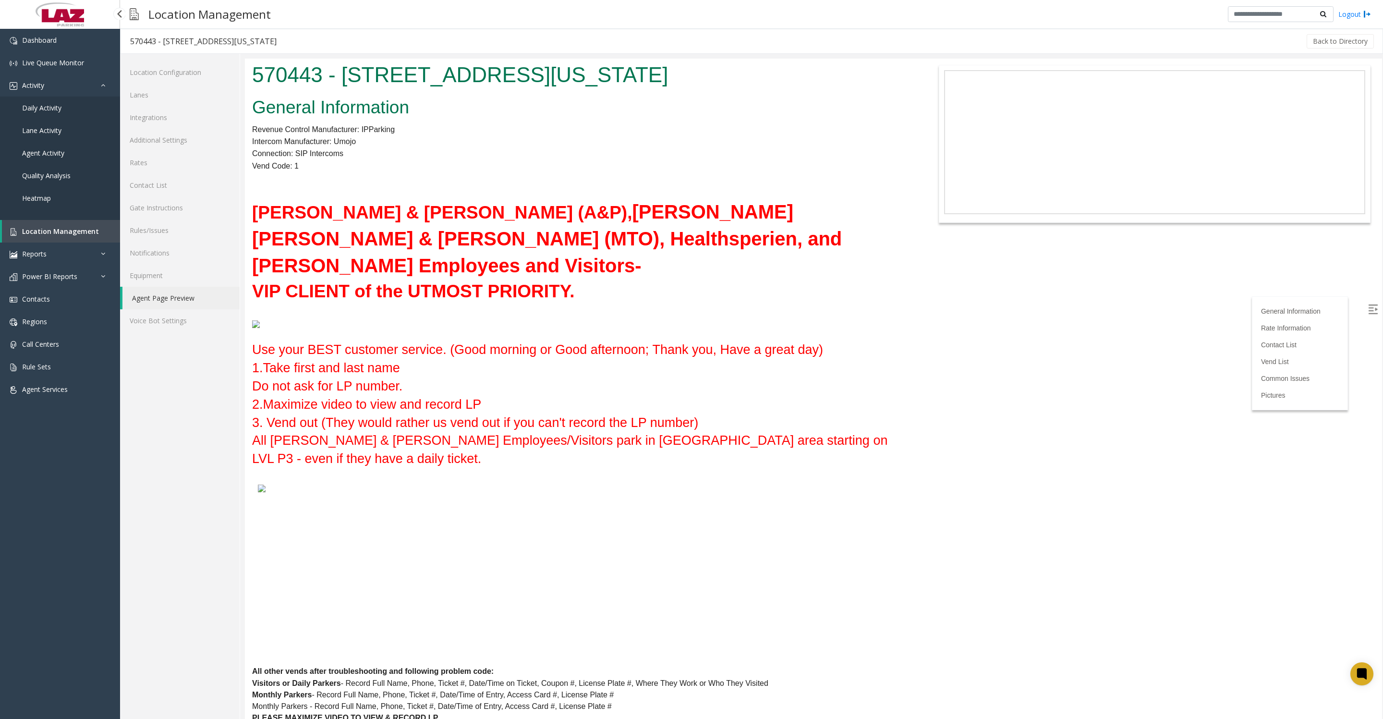
scroll to position [120, 0]
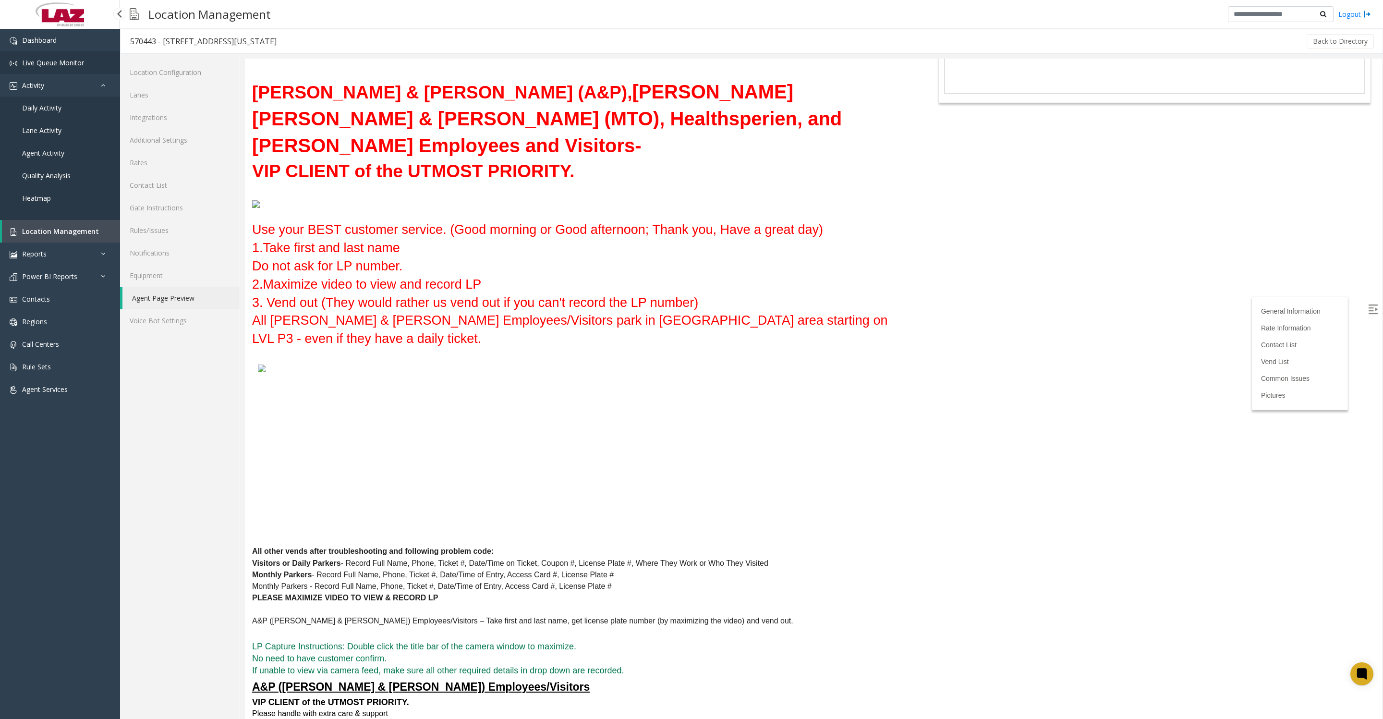
click at [48, 60] on span "Live Queue Monitor" at bounding box center [53, 62] width 62 height 9
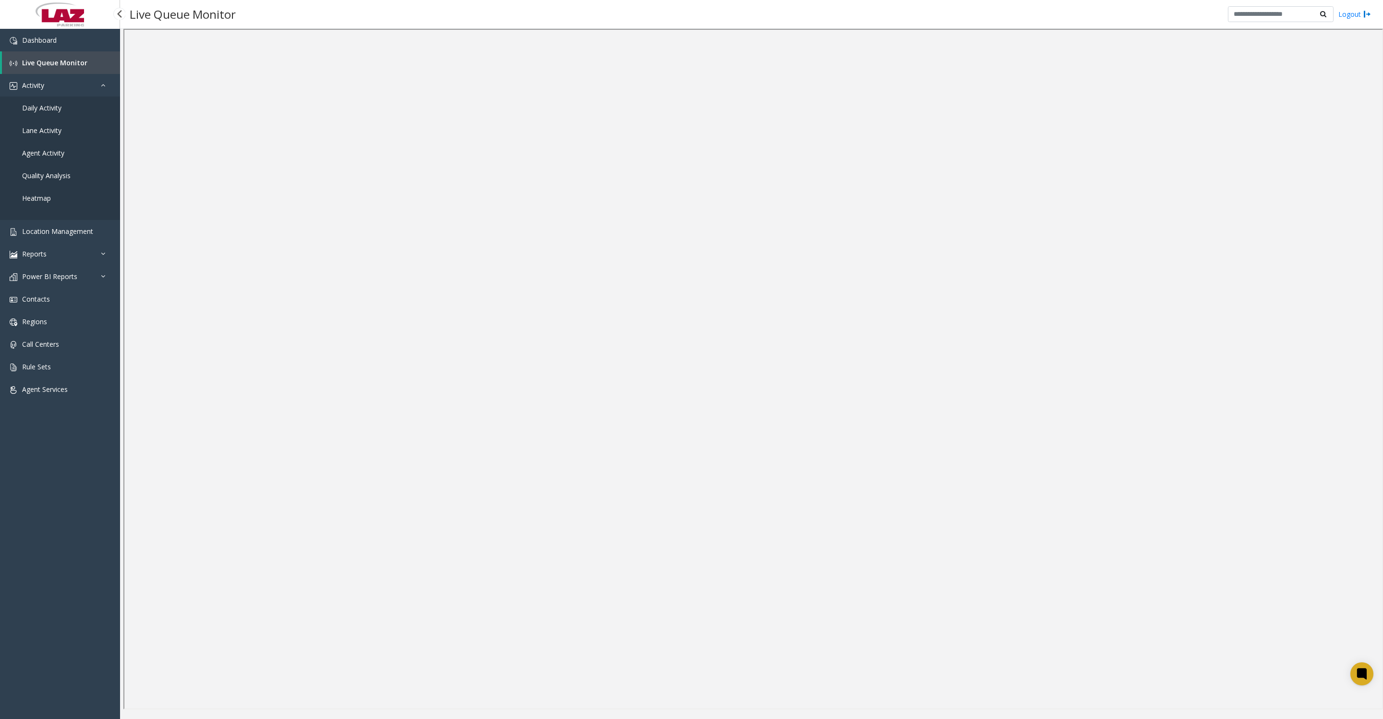
click at [24, 111] on span "Daily Activity" at bounding box center [41, 107] width 39 height 9
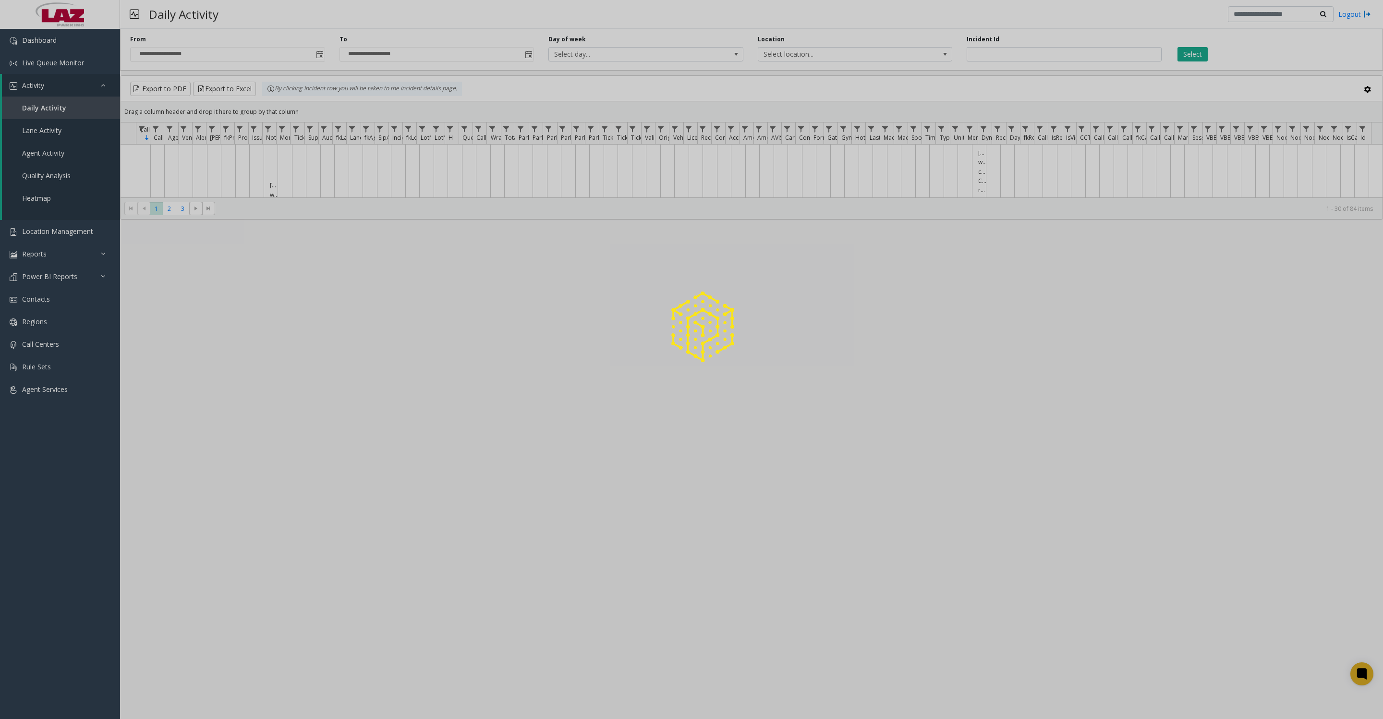
drag, startPoint x: 24, startPoint y: 111, endPoint x: 33, endPoint y: 138, distance: 28.3
click at [28, 136] on div at bounding box center [691, 359] width 1383 height 719
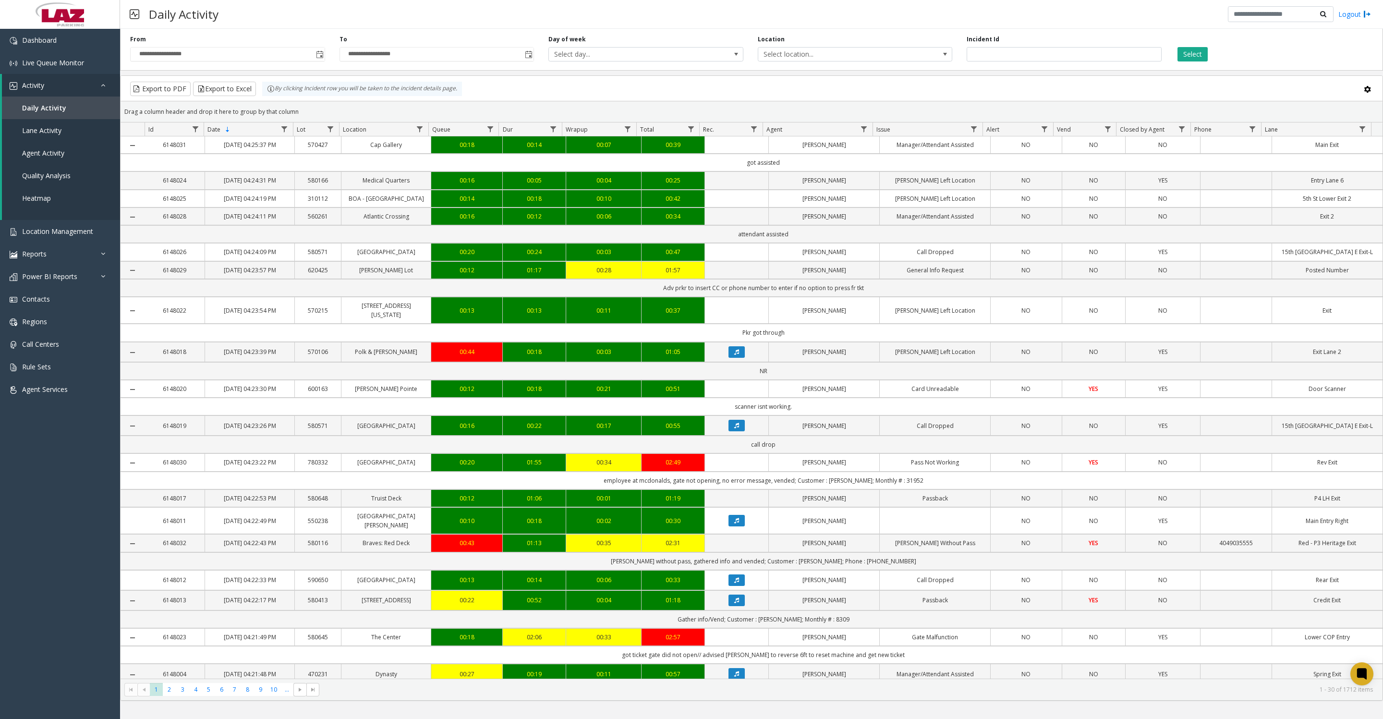
click at [320, 58] on span "Toggle popup" at bounding box center [320, 55] width 8 height 8
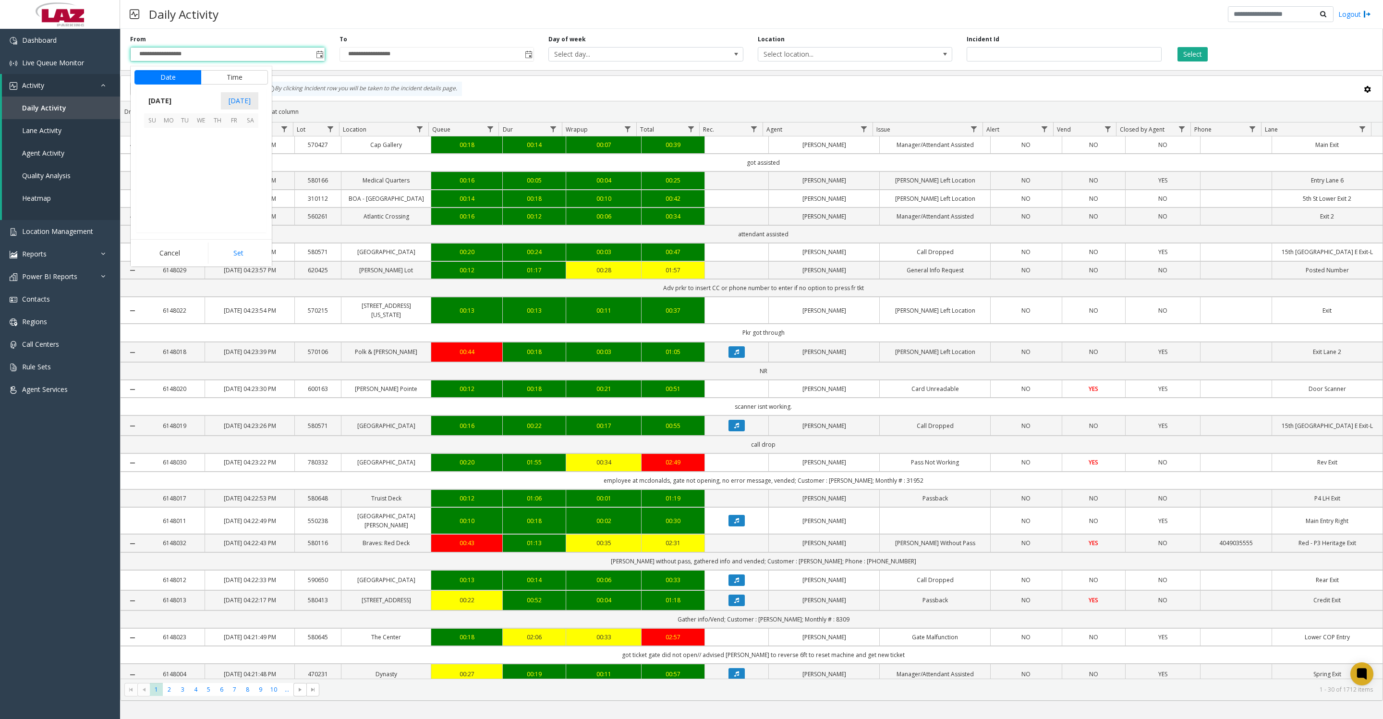
scroll to position [172318, 0]
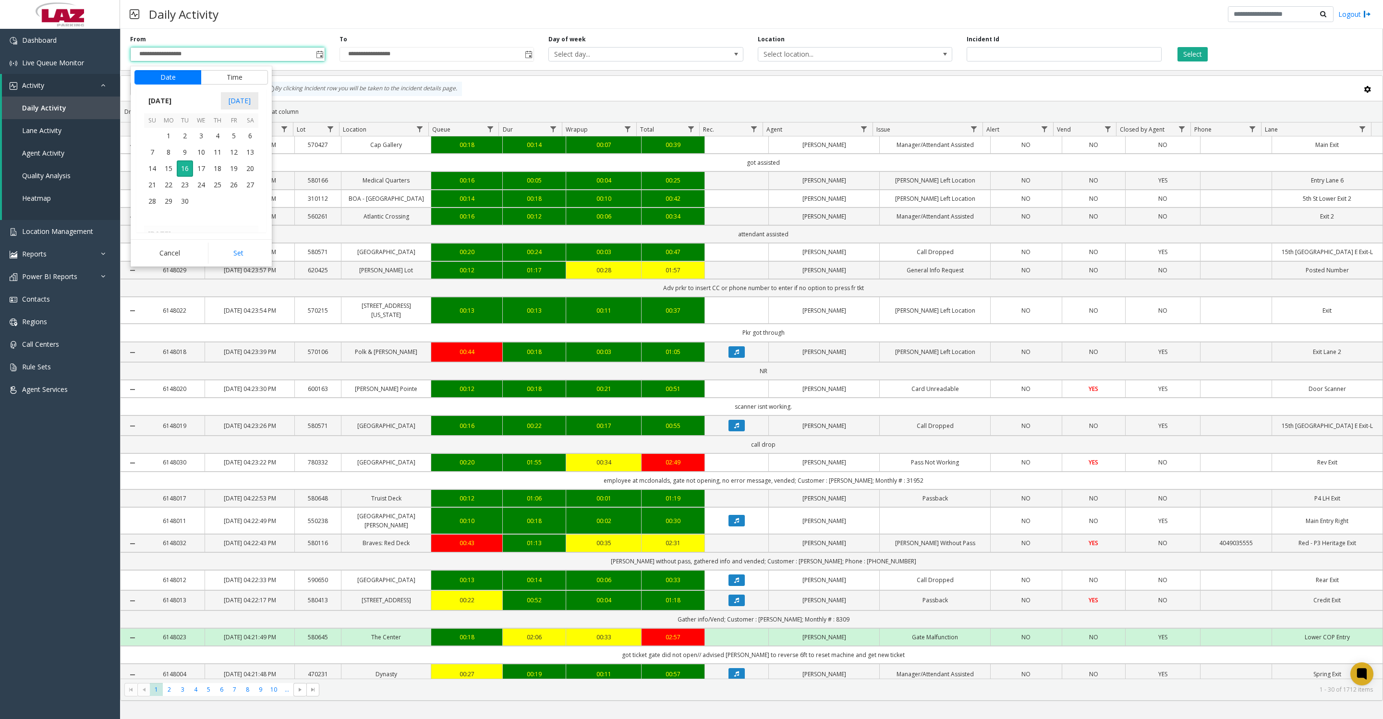
click at [225, 75] on button "Time" at bounding box center [234, 77] width 67 height 14
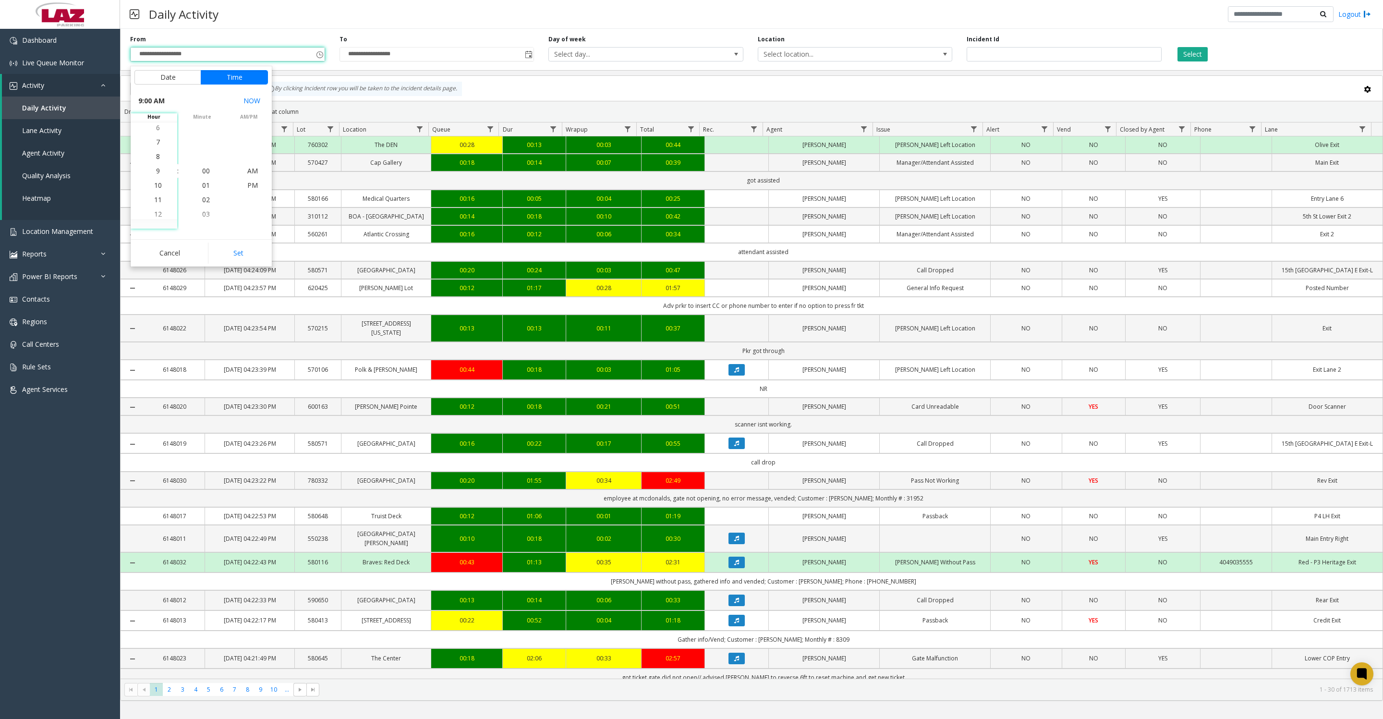
click at [156, 159] on li "8" at bounding box center [158, 156] width 34 height 14
click at [222, 252] on button "Set" at bounding box center [238, 253] width 61 height 21
type input "**********"
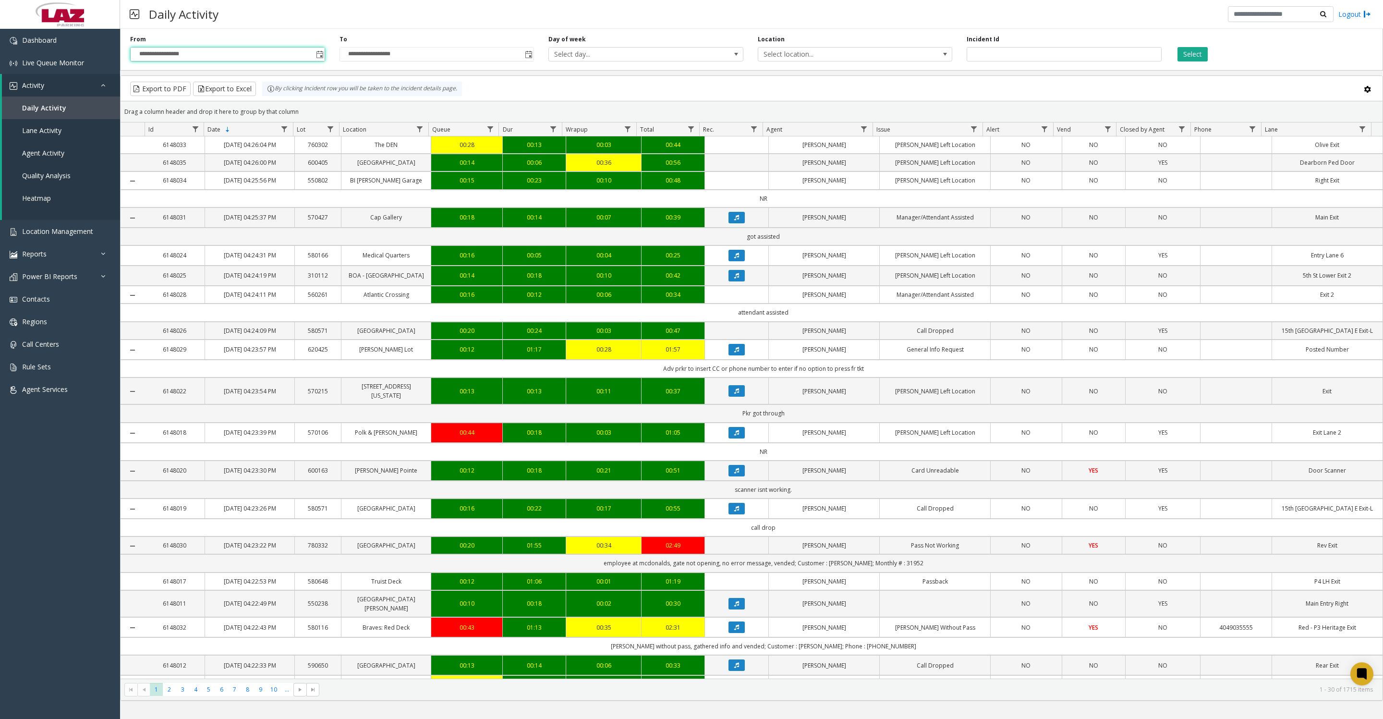
click at [800, 60] on span "Select location..." at bounding box center [835, 54] width 155 height 13
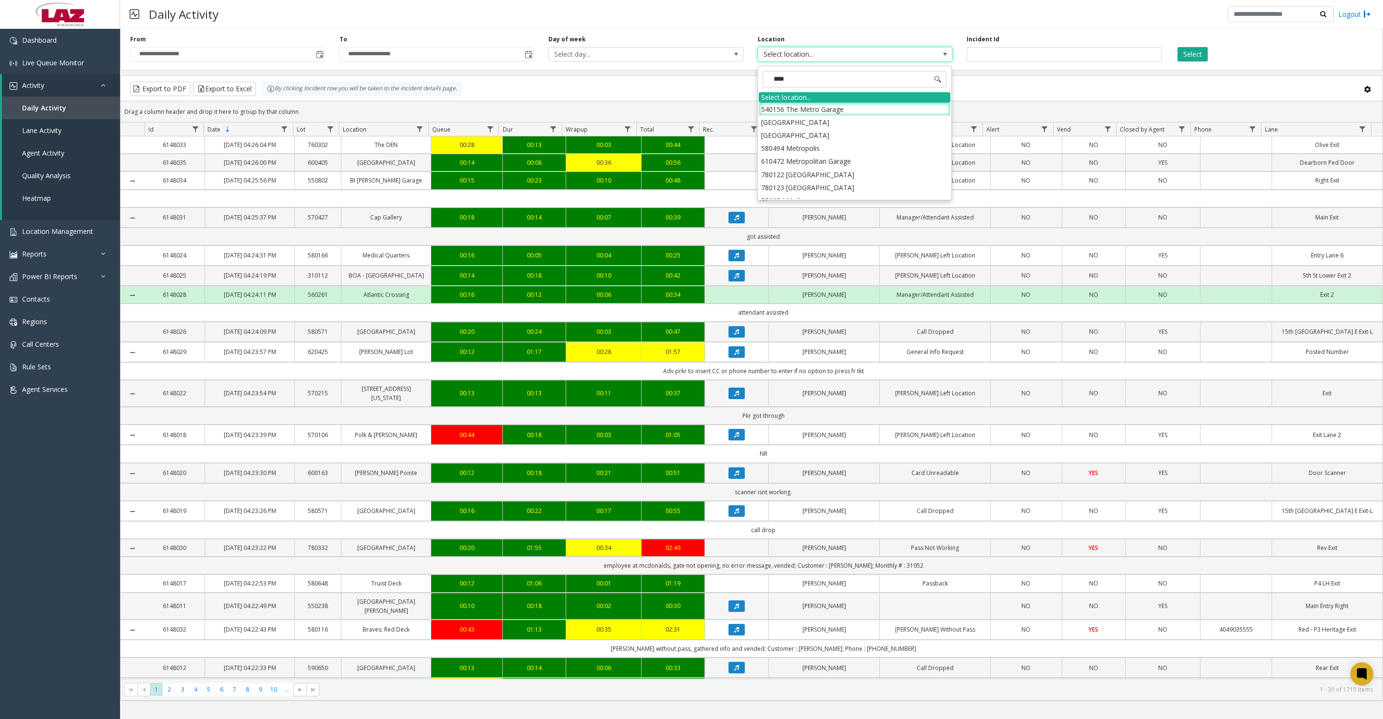
type input "*****"
click at [761, 111] on li "100240 Chicago Meters" at bounding box center [855, 109] width 192 height 13
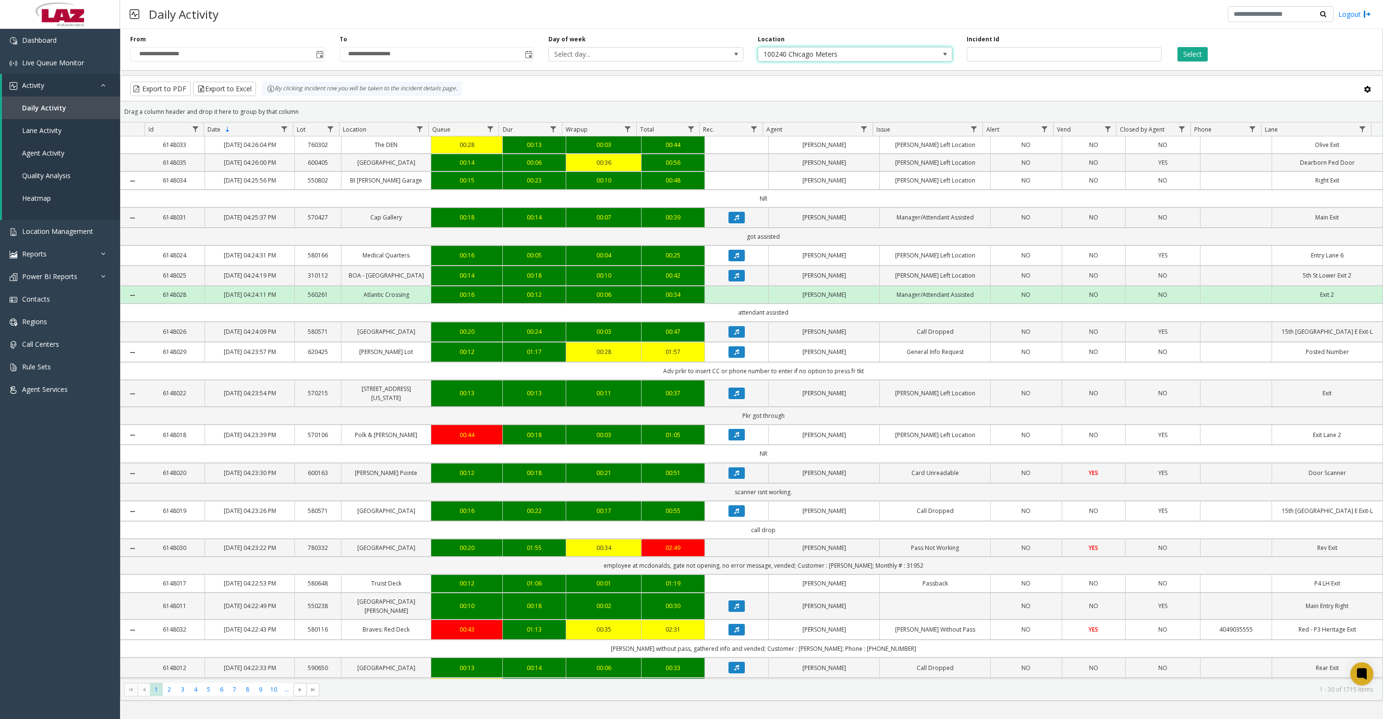
click at [1204, 58] on app-root "**********" at bounding box center [691, 359] width 1383 height 719
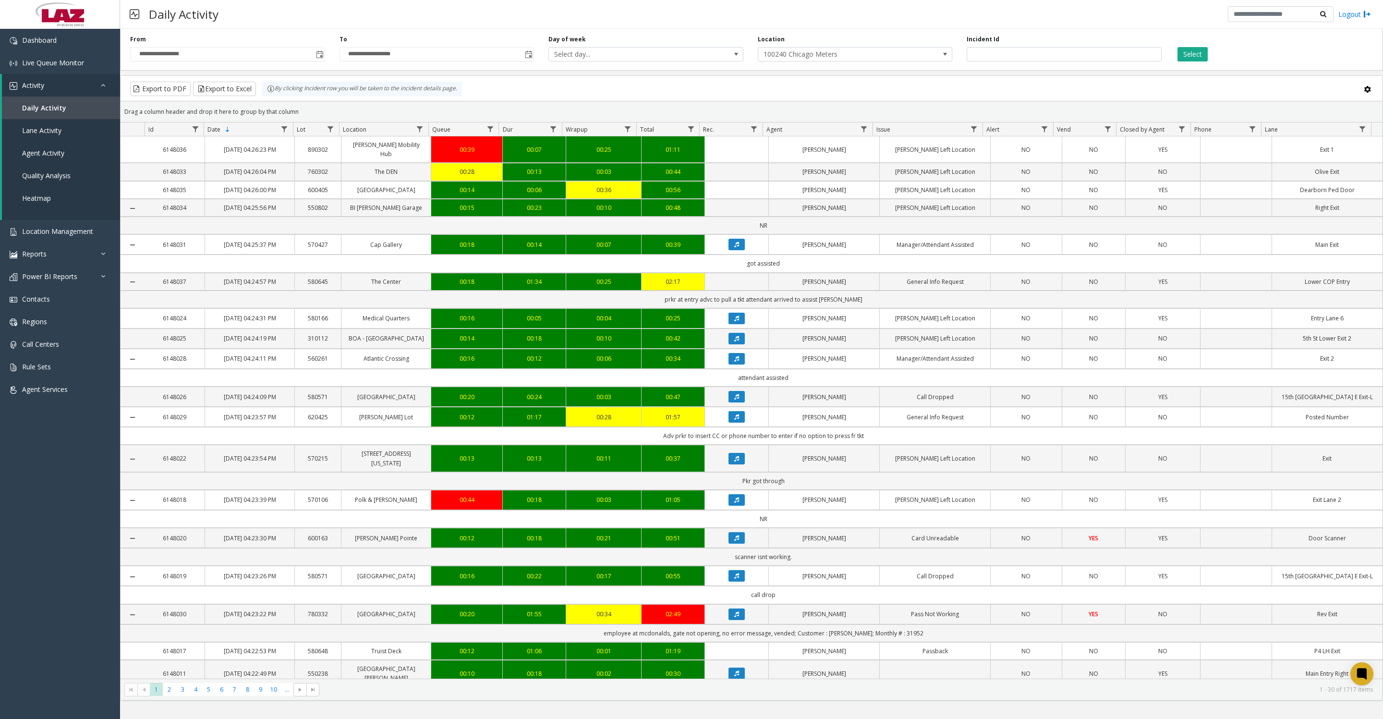
click at [1202, 54] on button "Select" at bounding box center [1193, 54] width 30 height 14
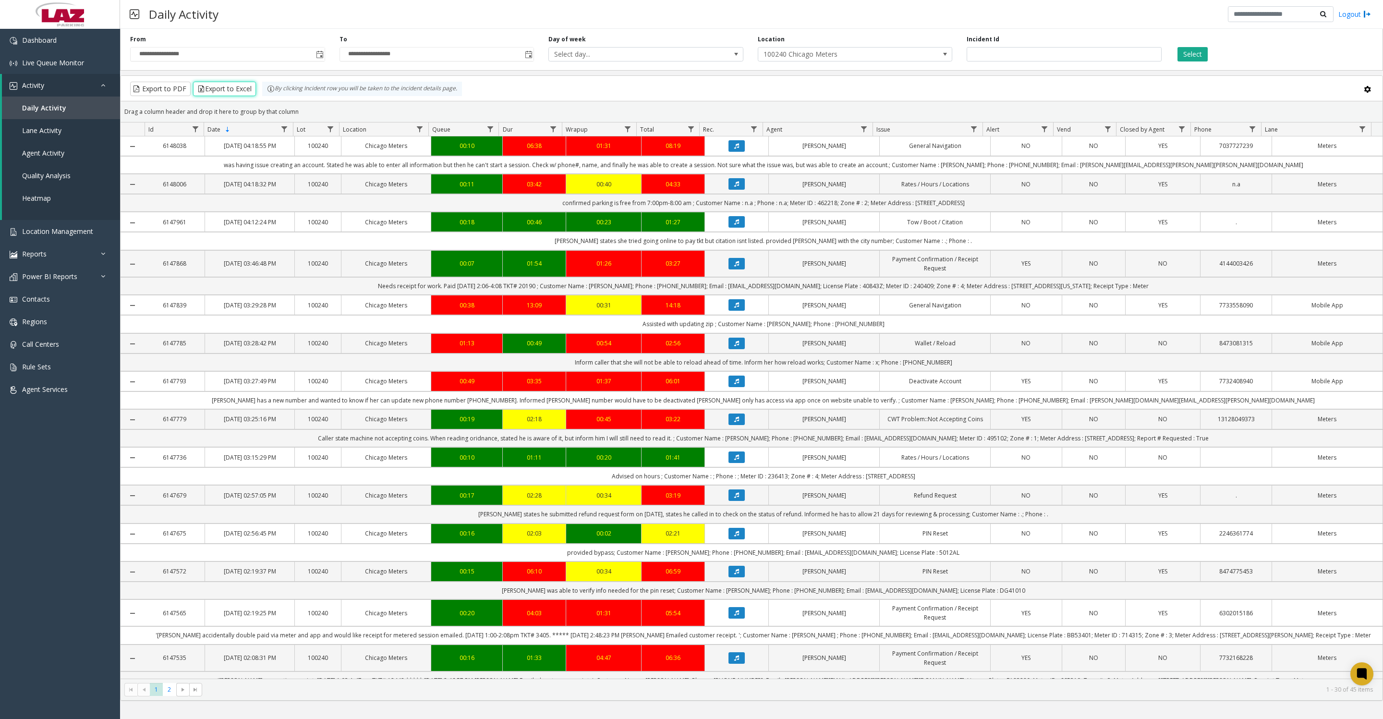
click at [245, 87] on button "Export to Excel" at bounding box center [224, 89] width 63 height 14
click at [243, 90] on button "Export to Excel" at bounding box center [224, 89] width 63 height 14
